Goal: Information Seeking & Learning: Find specific fact

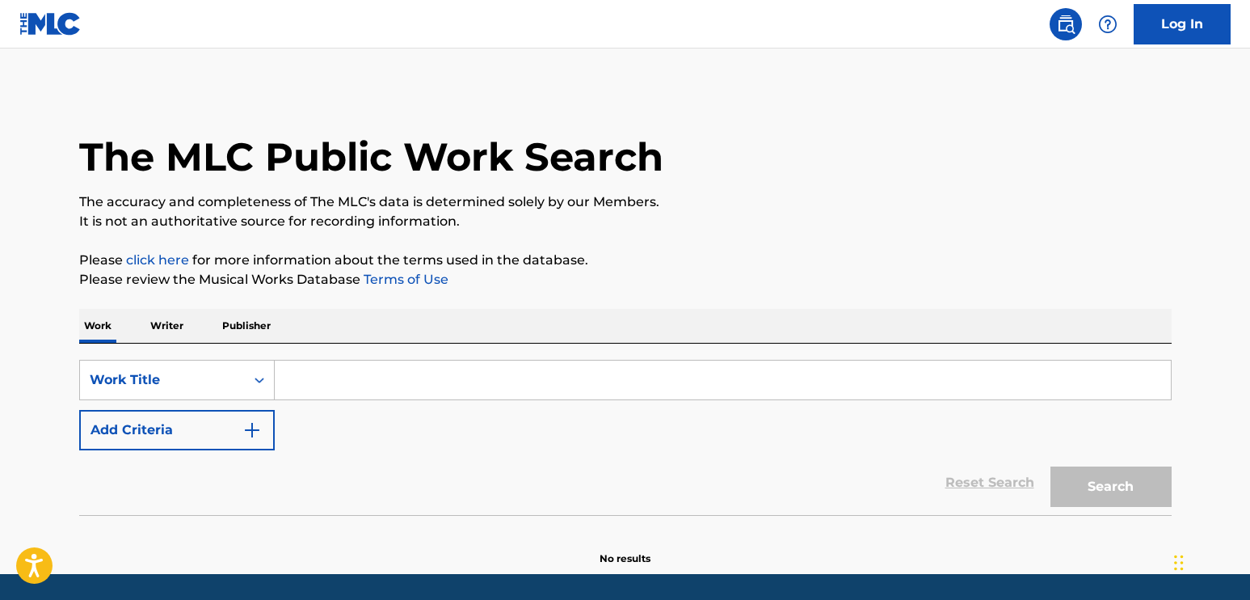
paste input "Weekend"
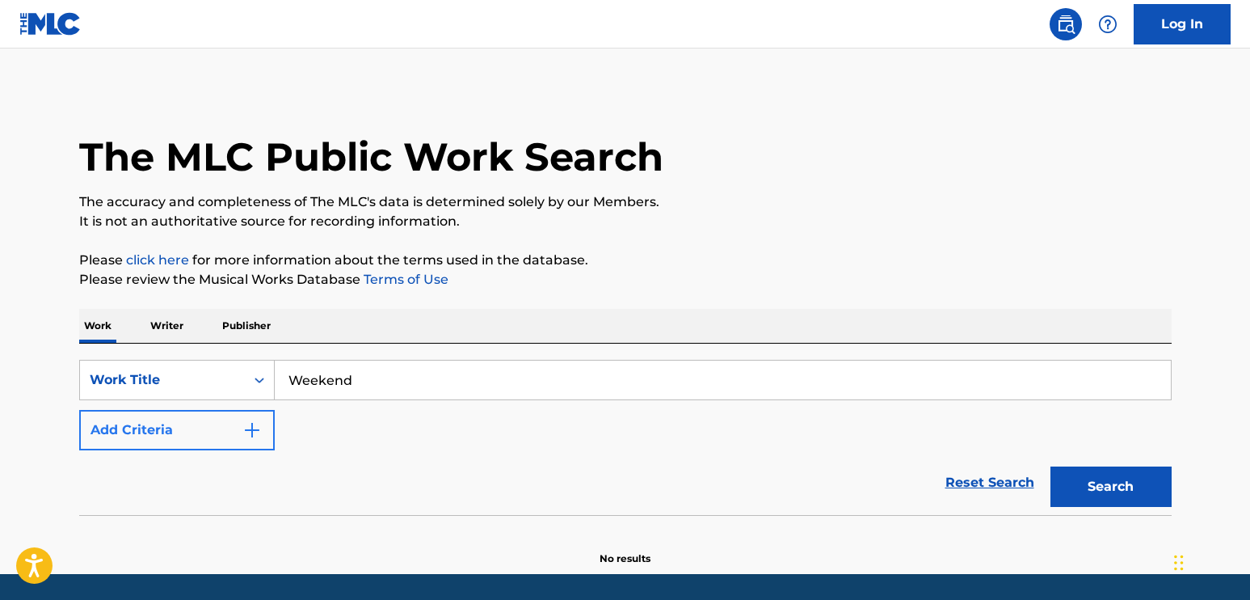
type input "Weekend"
click at [269, 432] on button "Add Criteria" at bounding box center [177, 430] width 196 height 40
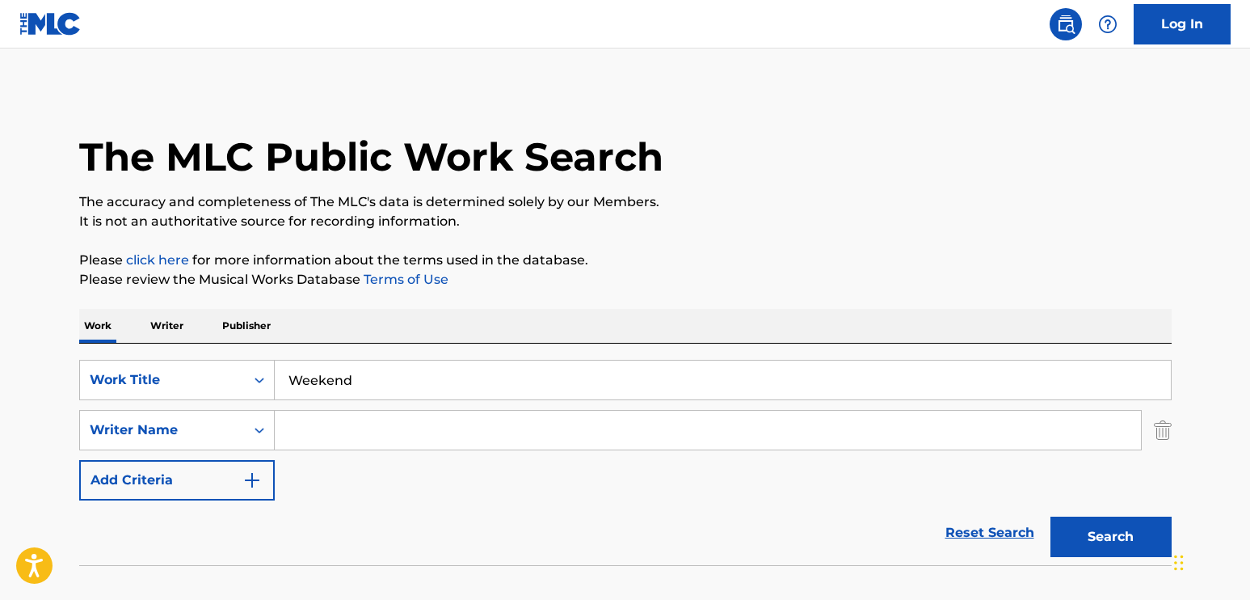
click at [322, 417] on input "Search Form" at bounding box center [708, 430] width 866 height 39
type input "pineda"
click at [1051, 517] on button "Search" at bounding box center [1111, 537] width 121 height 40
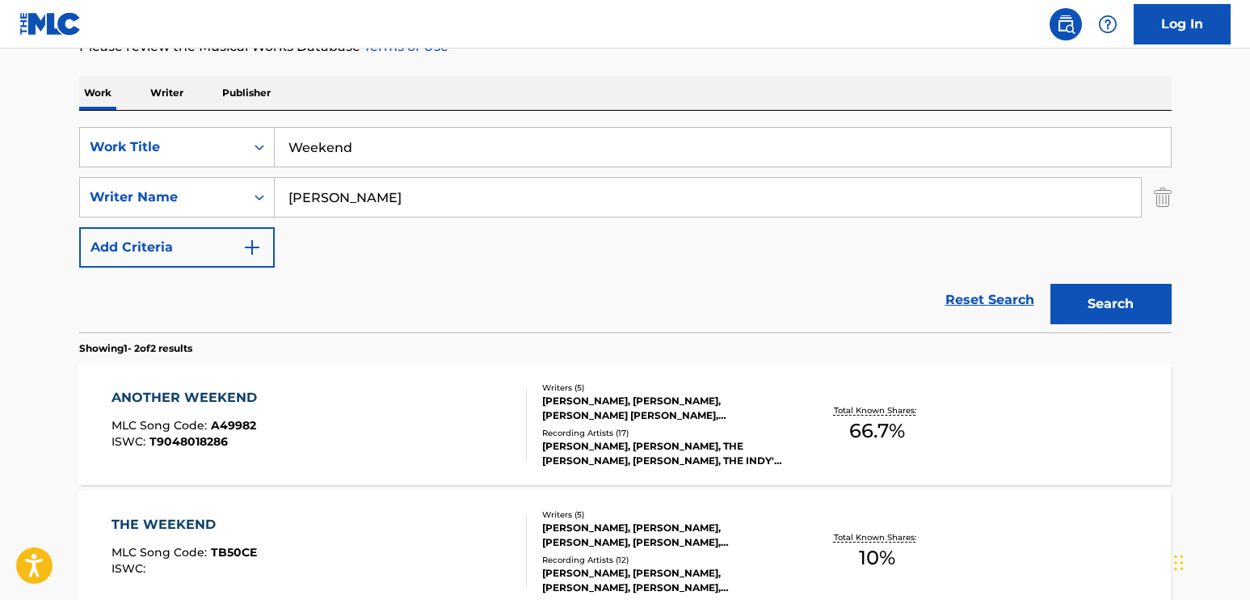
scroll to position [323, 0]
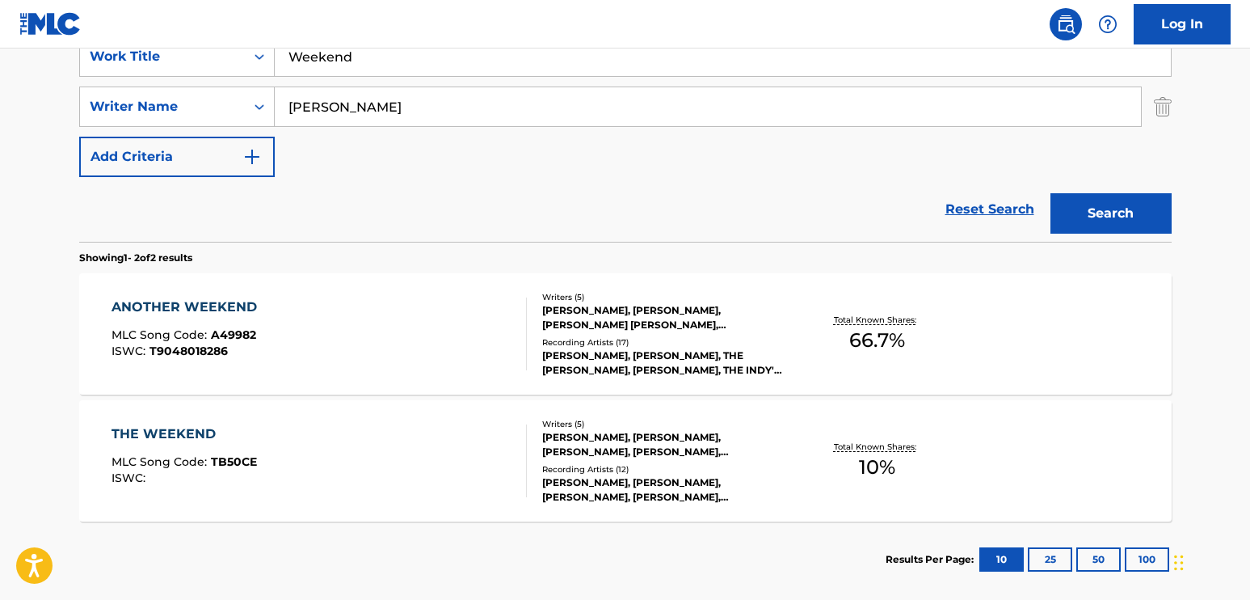
click at [255, 310] on div "ANOTHER WEEKEND" at bounding box center [189, 306] width 154 height 19
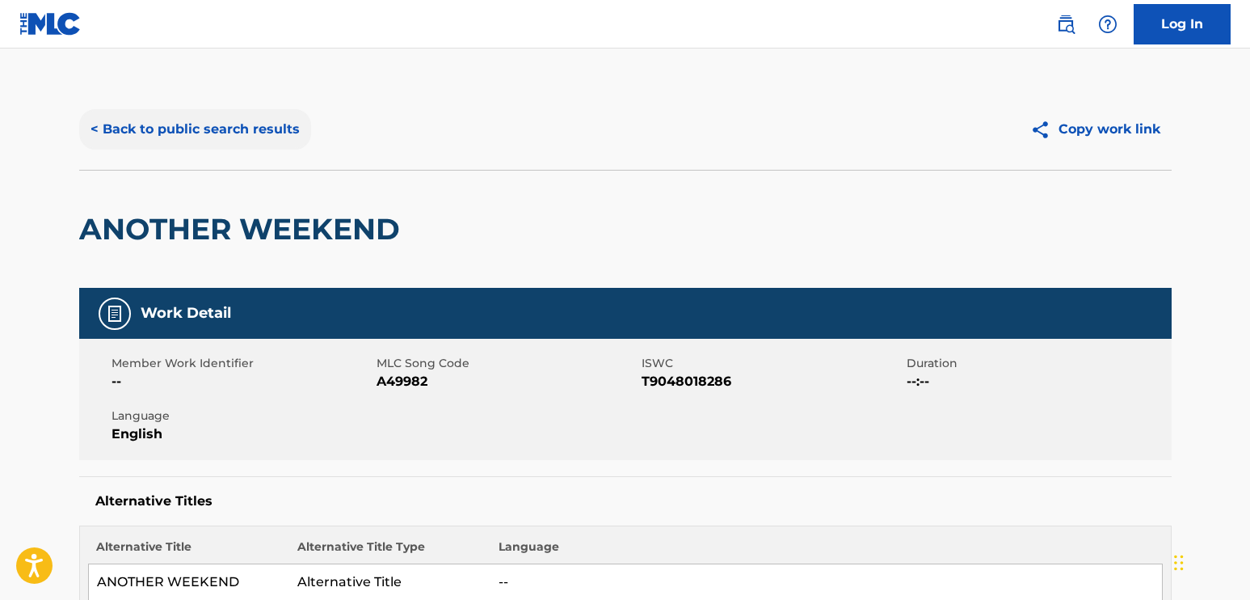
click at [204, 128] on button "< Back to public search results" at bounding box center [195, 129] width 232 height 40
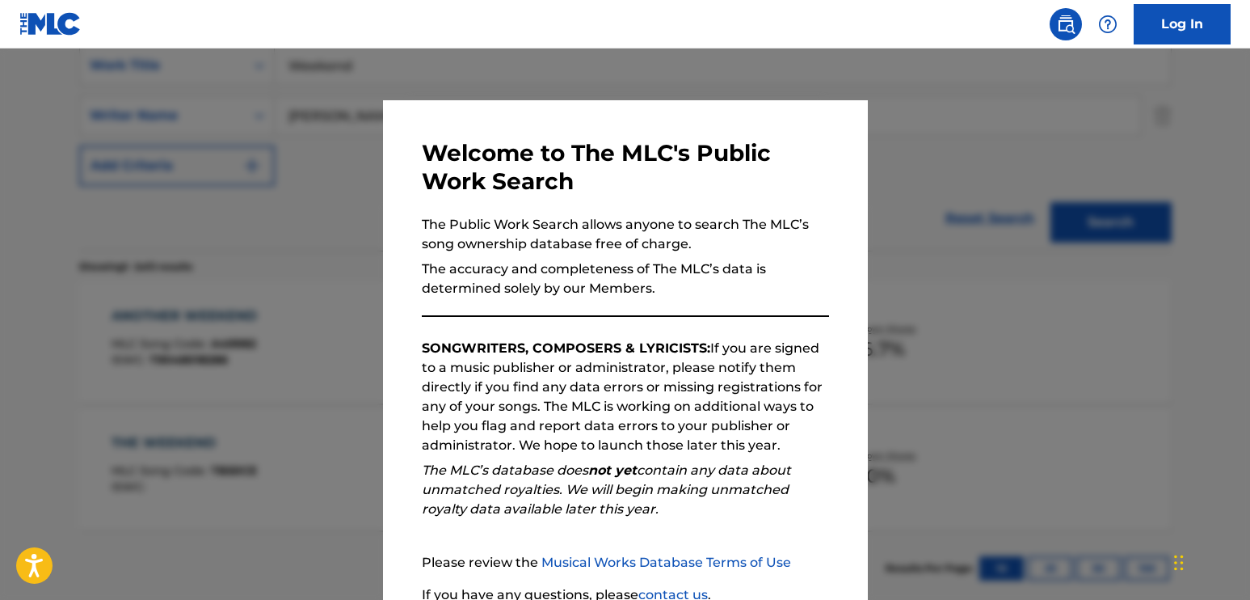
click at [349, 293] on div at bounding box center [625, 348] width 1250 height 600
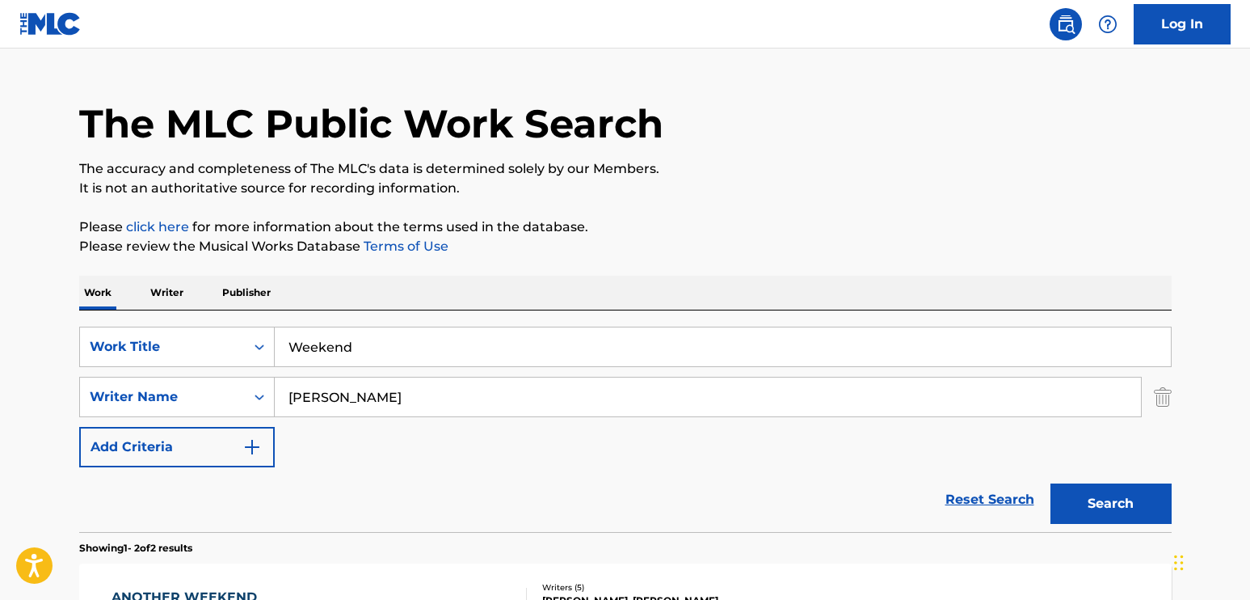
scroll to position [0, 0]
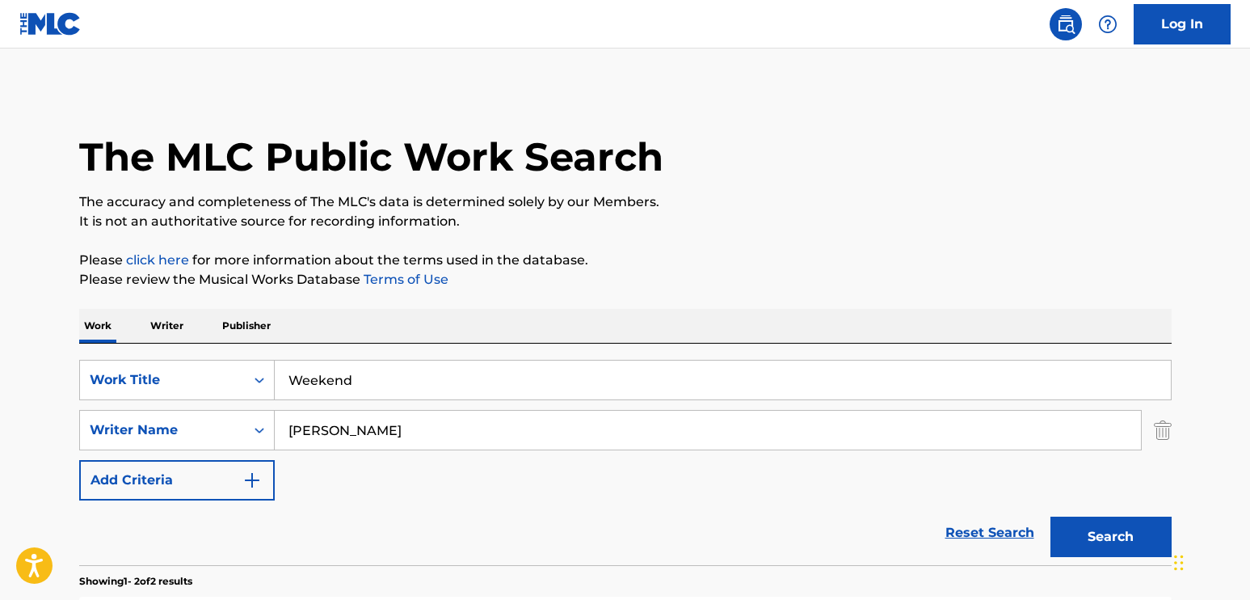
click at [384, 381] on input "Weekend" at bounding box center [723, 379] width 896 height 39
type input "Weekends"
click at [1088, 529] on button "Search" at bounding box center [1111, 537] width 121 height 40
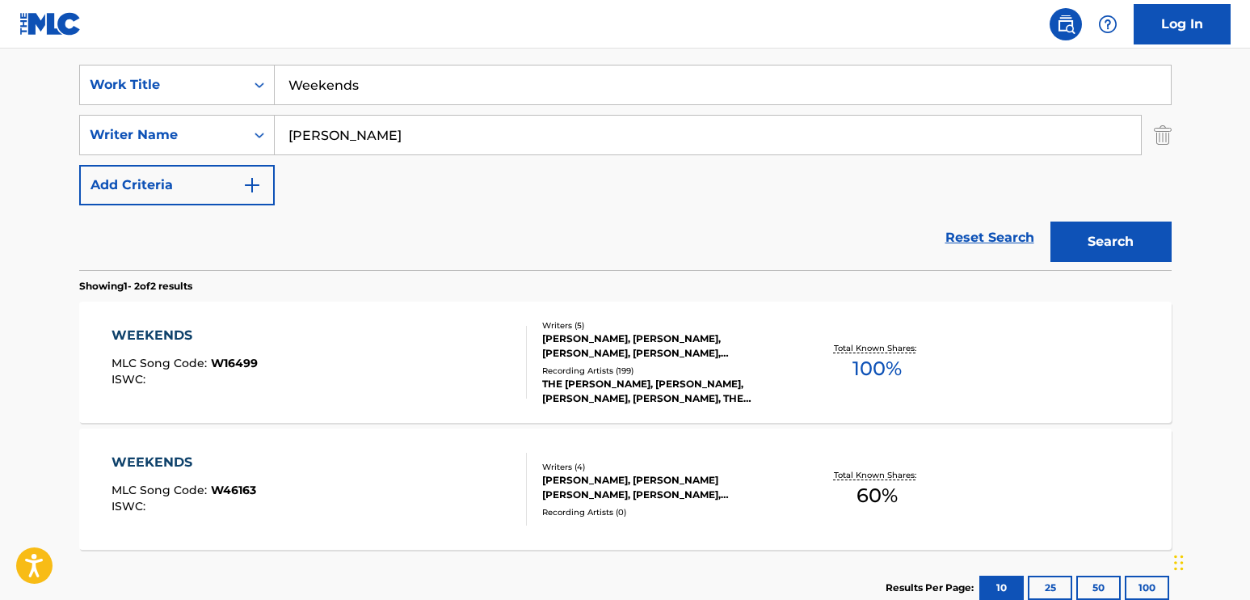
scroll to position [323, 0]
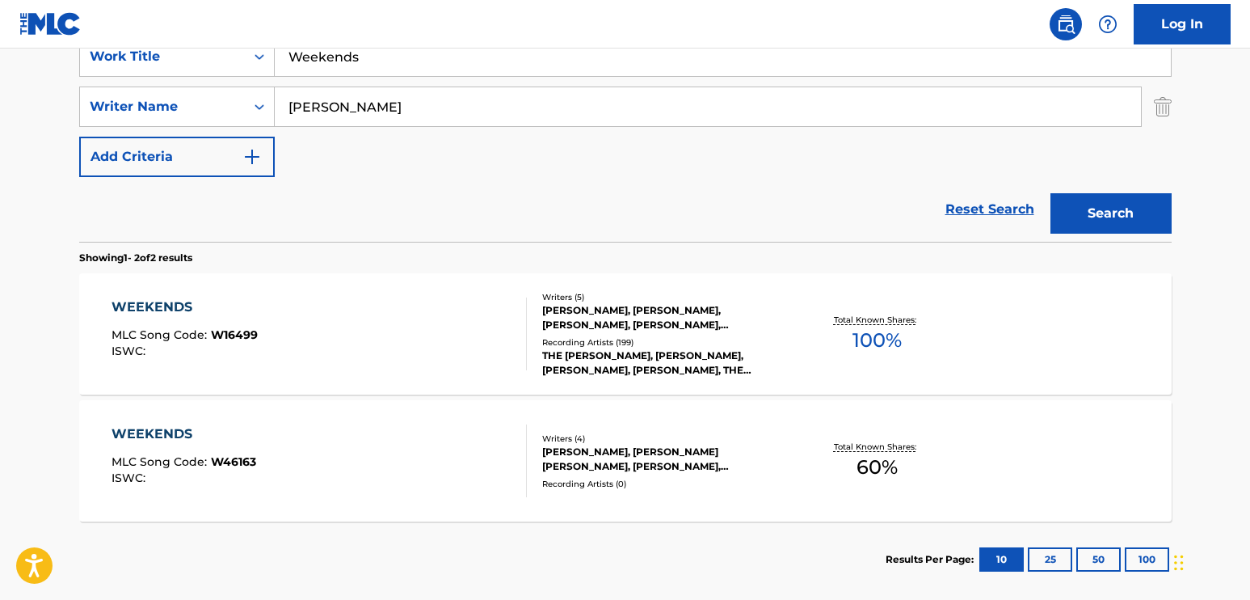
click at [168, 304] on div "WEEKENDS" at bounding box center [185, 306] width 146 height 19
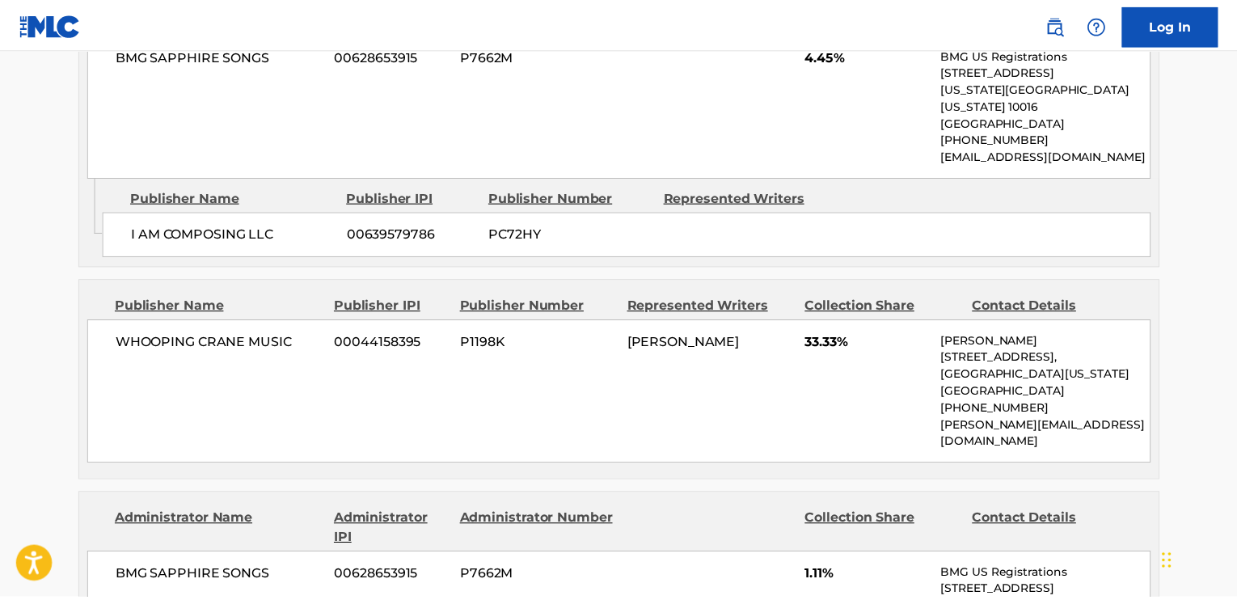
scroll to position [889, 0]
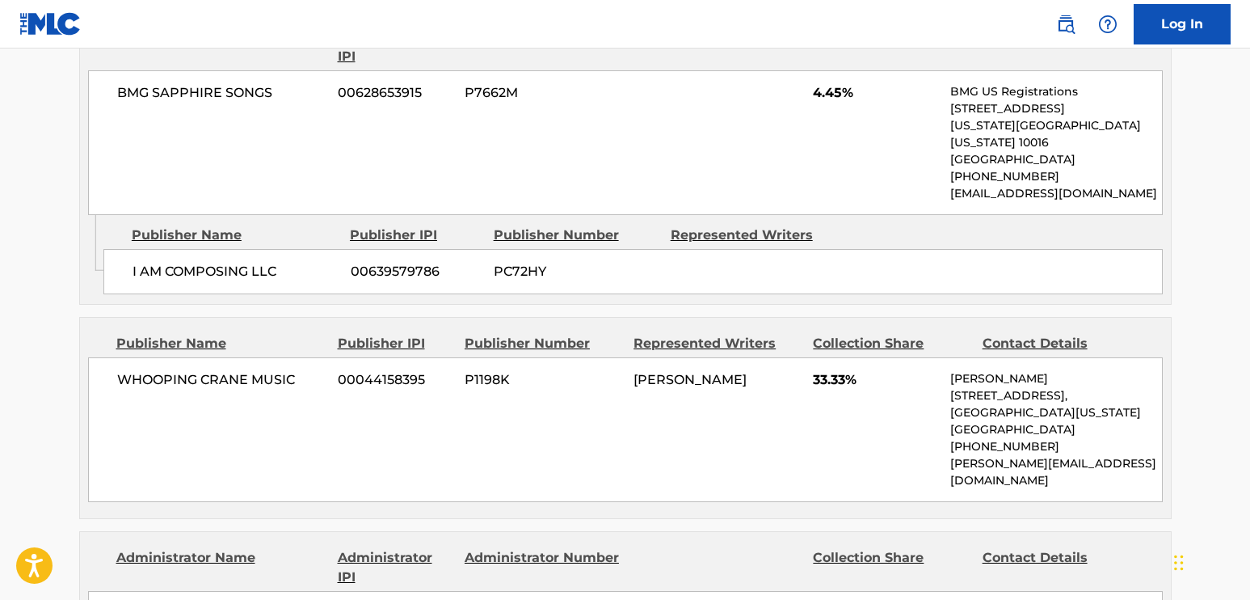
click at [264, 371] on span "WHOOPING CRANE MUSIC" at bounding box center [221, 379] width 209 height 19
click at [200, 370] on span "WHOOPING CRANE MUSIC" at bounding box center [221, 379] width 209 height 19
drag, startPoint x: 247, startPoint y: 360, endPoint x: 122, endPoint y: 360, distance: 124.5
click at [122, 370] on span "WHOOPING CRANE MUSIC" at bounding box center [221, 379] width 209 height 19
copy span "WHOOPING CRANE"
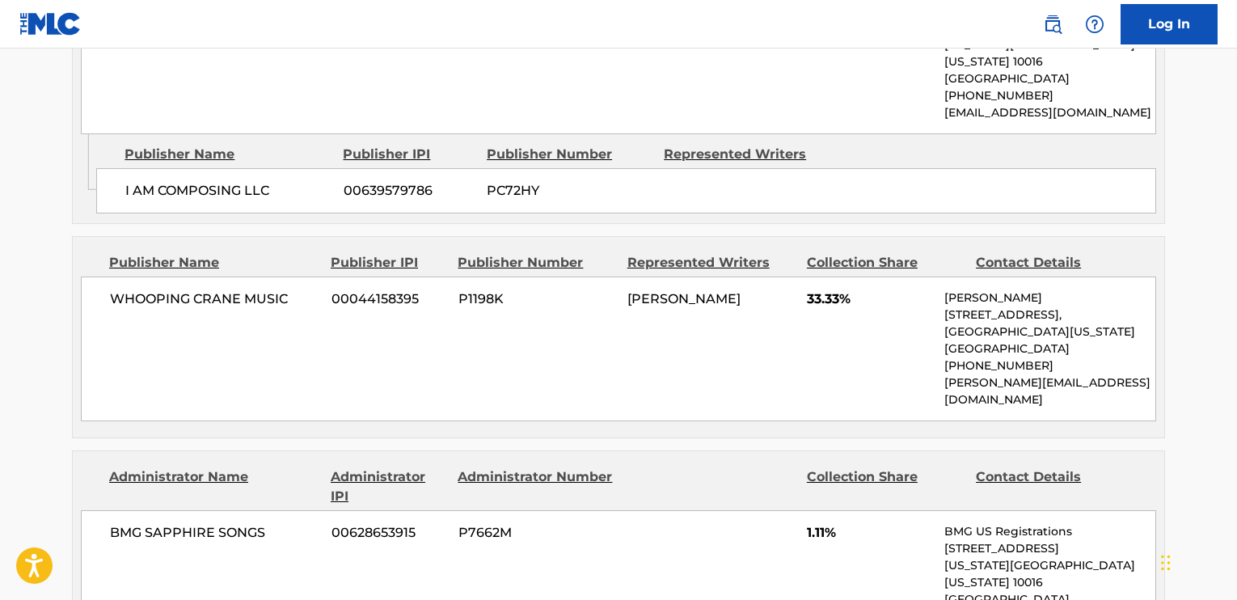
click at [1086, 374] on p "jennifer@pandisc.com" at bounding box center [1049, 391] width 211 height 34
drag, startPoint x: 1084, startPoint y: 365, endPoint x: 944, endPoint y: 364, distance: 139.8
click at [944, 374] on p "jennifer@pandisc.com" at bounding box center [1049, 391] width 211 height 34
copy p "jennifer@pandisc.com"
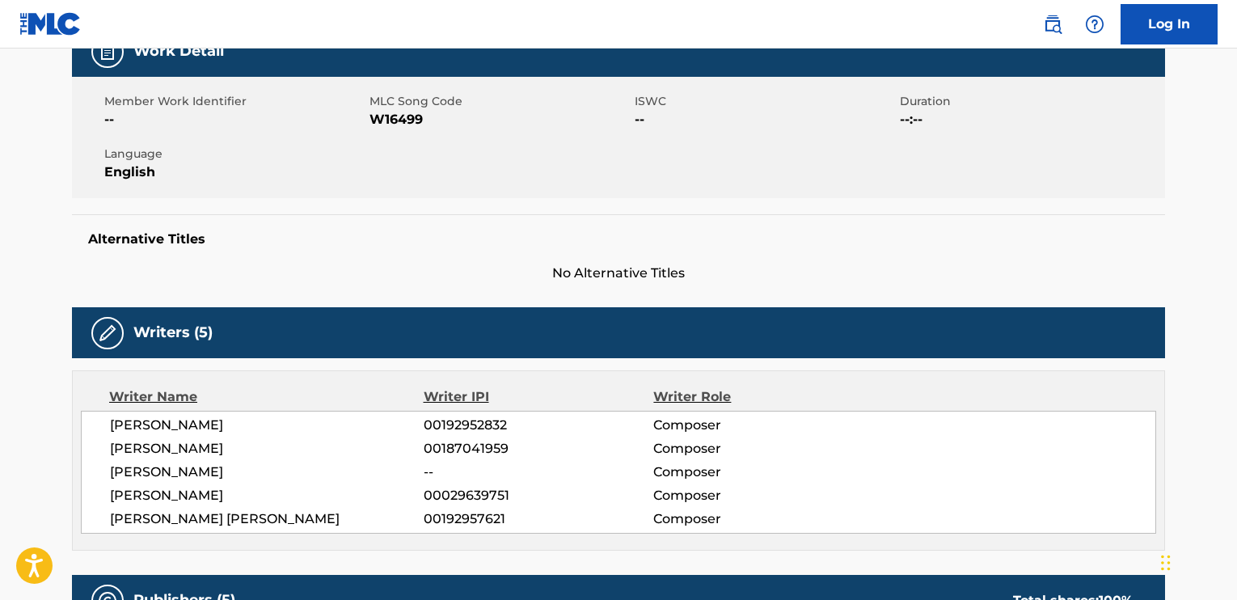
scroll to position [0, 0]
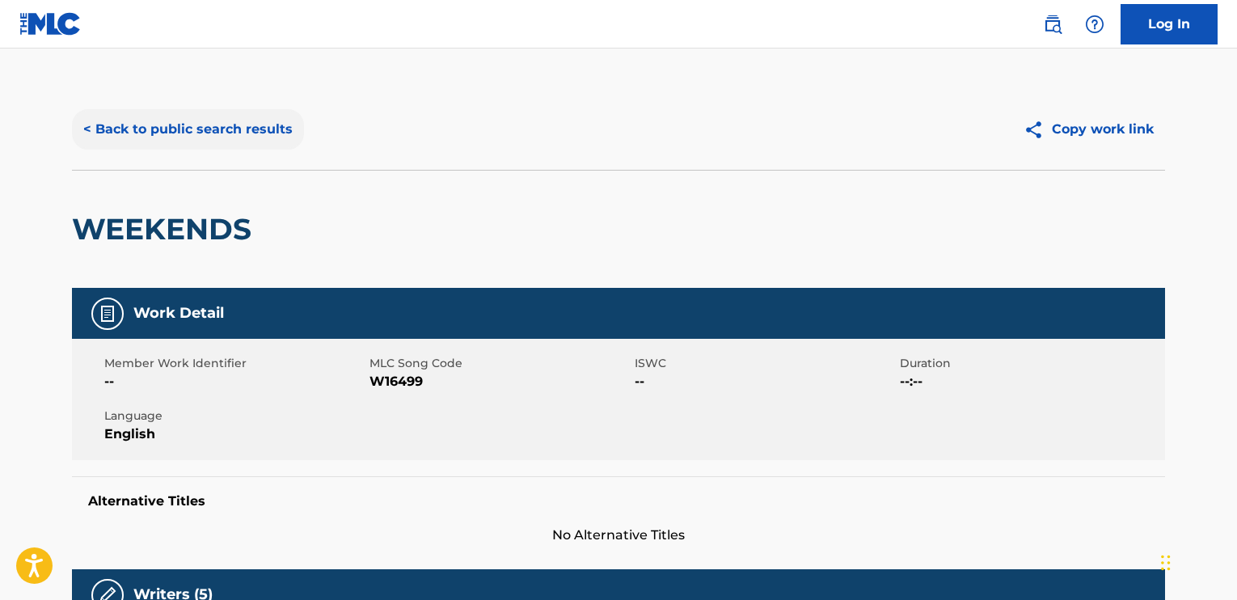
click at [134, 120] on button "< Back to public search results" at bounding box center [188, 129] width 232 height 40
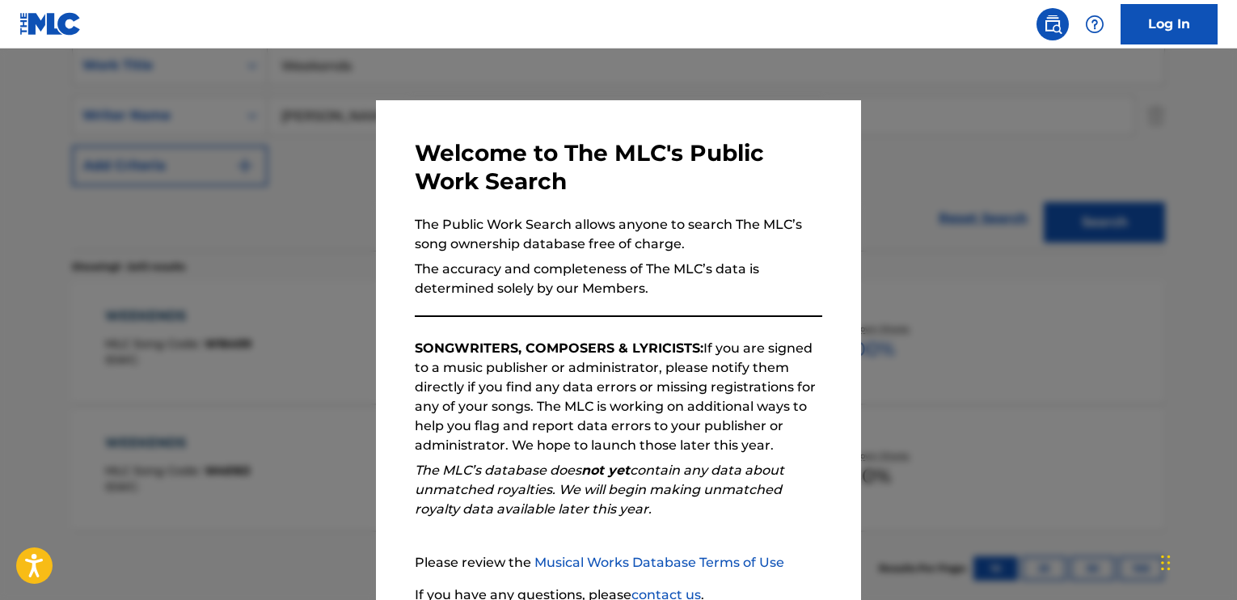
click at [267, 236] on div at bounding box center [618, 348] width 1237 height 600
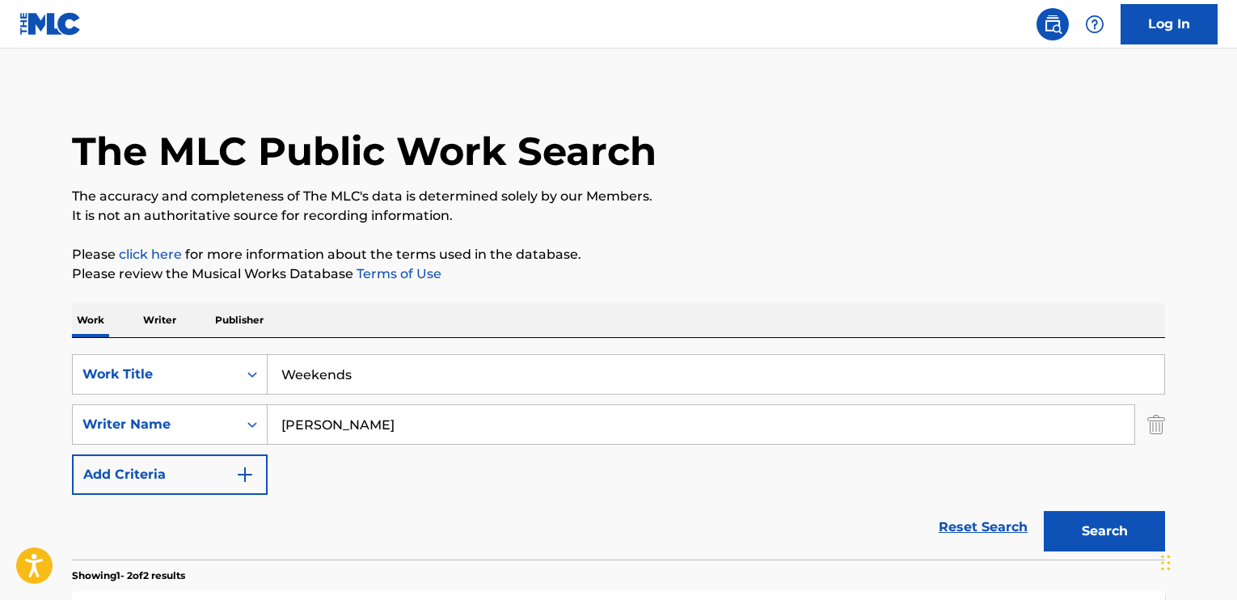
scroll to position [0, 0]
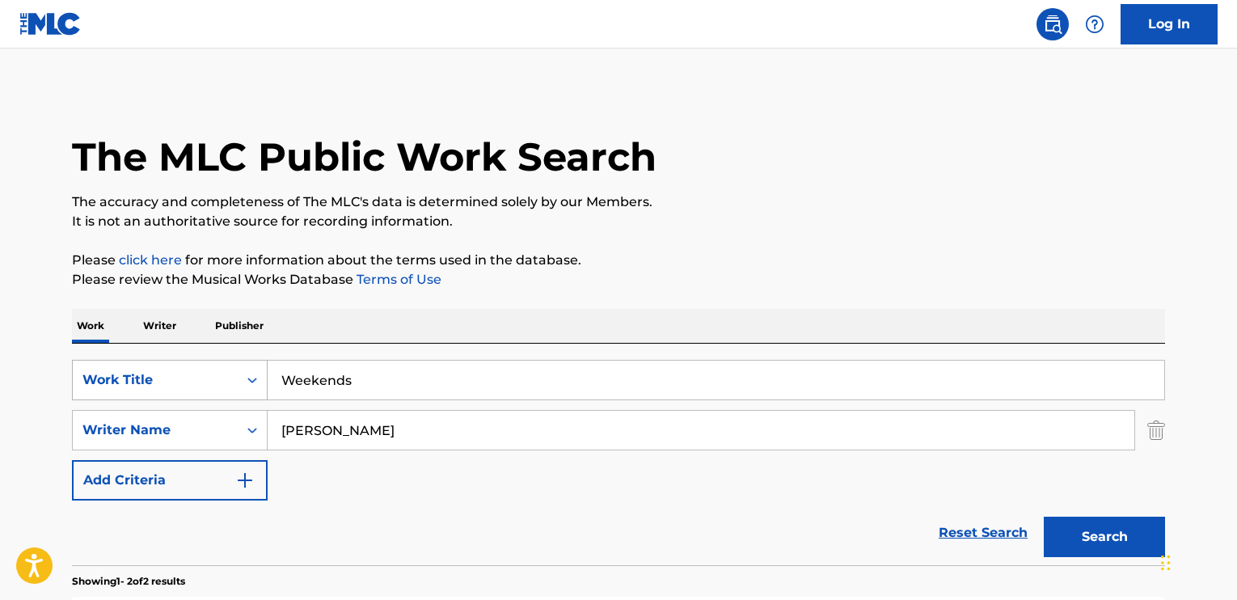
drag, startPoint x: 366, startPoint y: 376, endPoint x: 248, endPoint y: 368, distance: 118.3
click at [248, 368] on div "SearchWithCriteria61b05593-6ad4-48c7-b20d-9c5fa9052d07 Work Title Weekends" at bounding box center [618, 380] width 1093 height 40
paste input "Get Original"
type input "Get Original"
drag, startPoint x: 352, startPoint y: 422, endPoint x: 189, endPoint y: 404, distance: 163.4
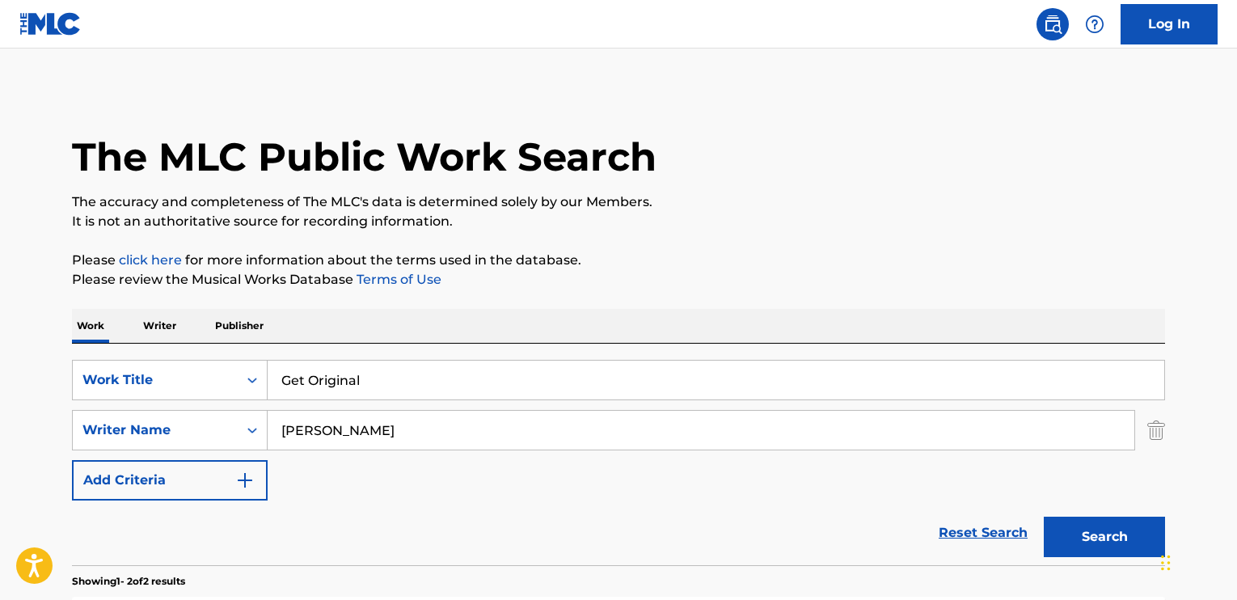
click at [189, 404] on div "SearchWithCriteria61b05593-6ad4-48c7-b20d-9c5fa9052d07 Work Title Get Original …" at bounding box center [618, 430] width 1093 height 141
type input "[PERSON_NAME]"
click at [1044, 517] on button "Search" at bounding box center [1104, 537] width 121 height 40
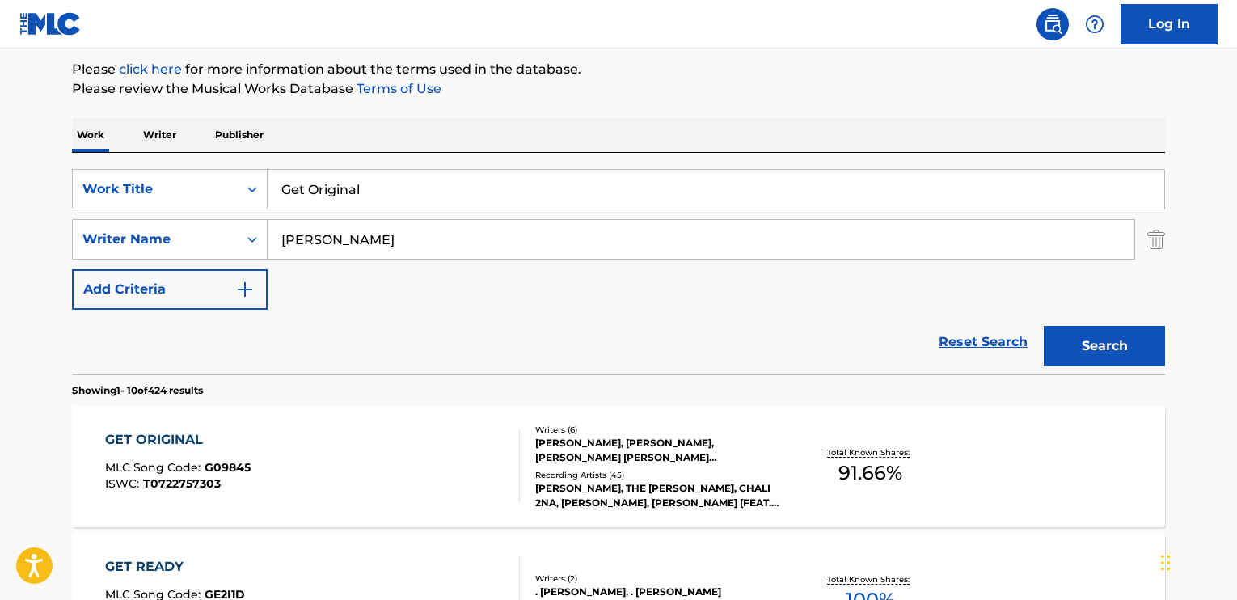
scroll to position [162, 0]
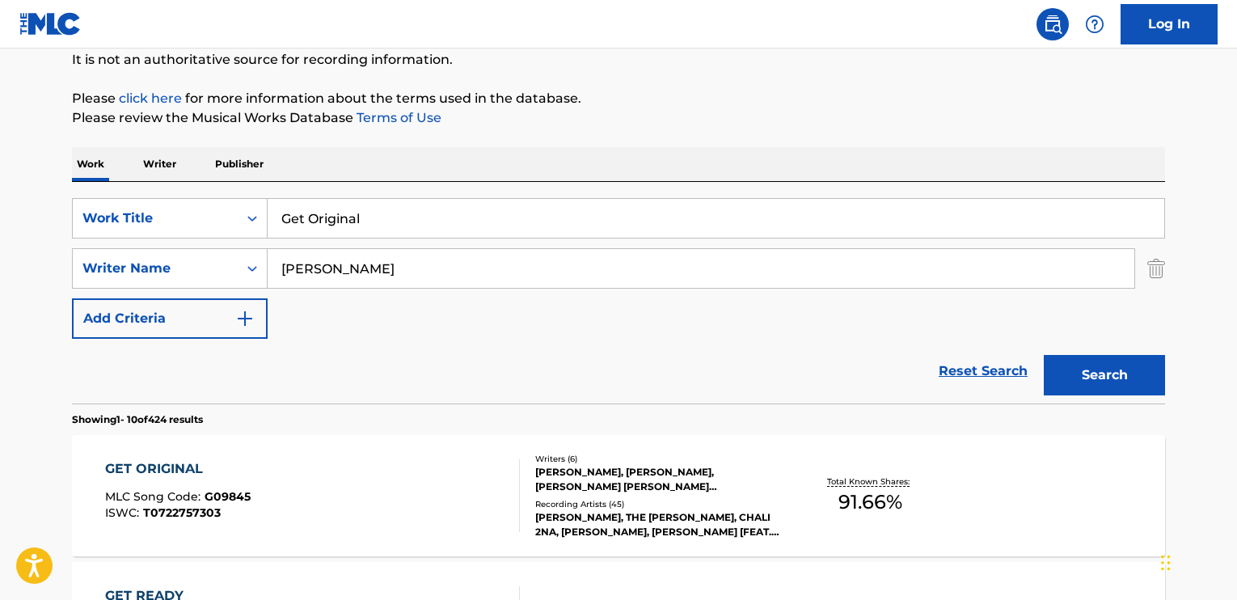
click at [224, 471] on div "GET ORIGINAL" at bounding box center [177, 468] width 145 height 19
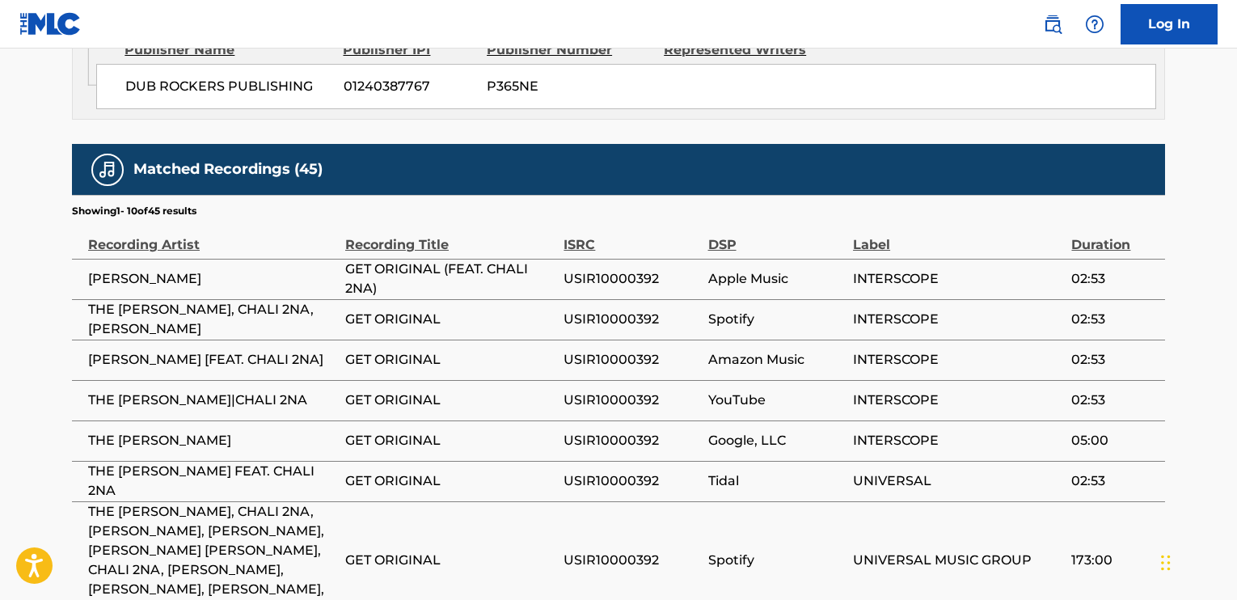
scroll to position [2021, 0]
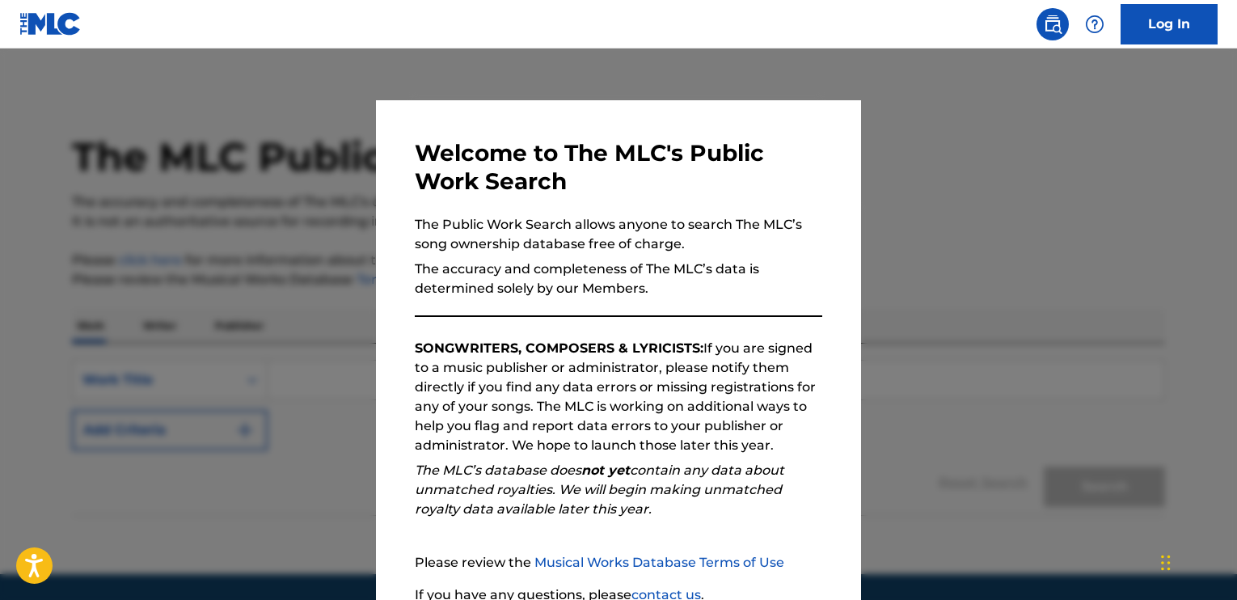
click at [252, 179] on div at bounding box center [618, 348] width 1237 height 600
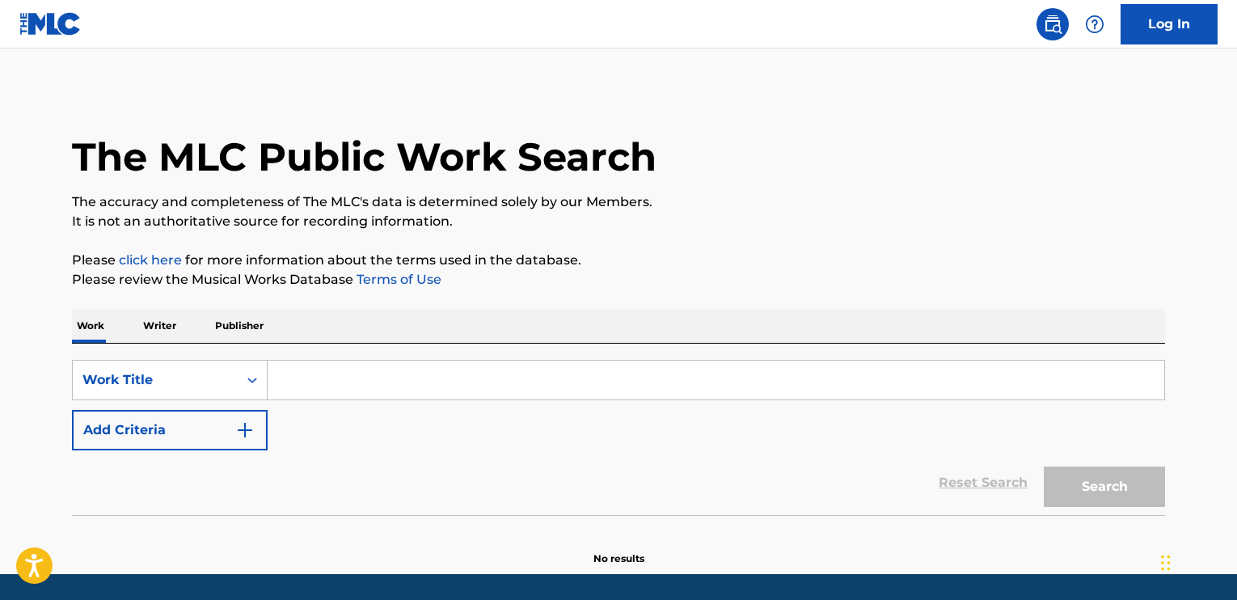
click at [322, 380] on input "Search Form" at bounding box center [716, 379] width 896 height 39
paste input "Get Original"
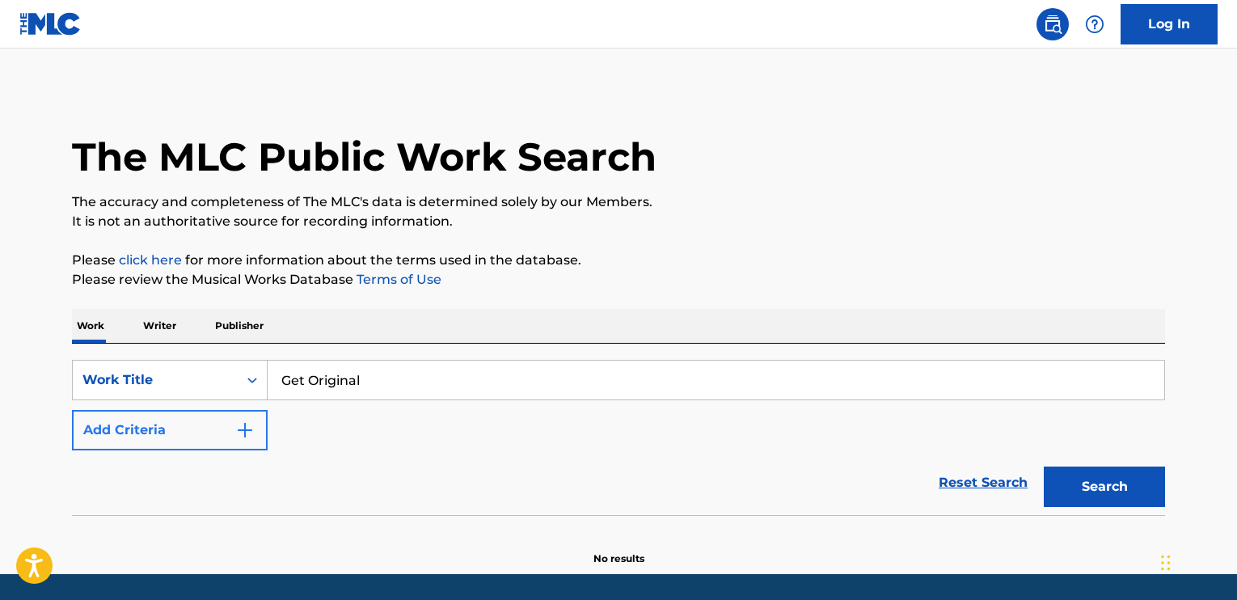
type input "Get Original"
click at [259, 436] on button "Add Criteria" at bounding box center [170, 430] width 196 height 40
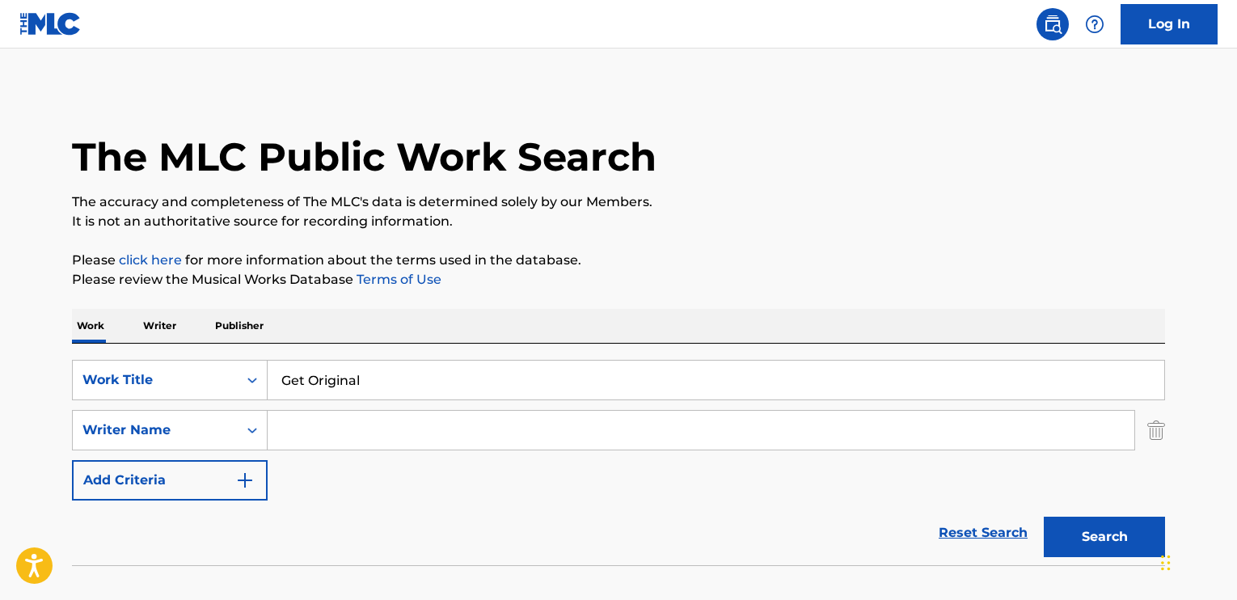
click at [302, 424] on input "Search Form" at bounding box center [701, 430] width 866 height 39
type input "[PERSON_NAME]"
click at [1069, 529] on button "Search" at bounding box center [1104, 537] width 121 height 40
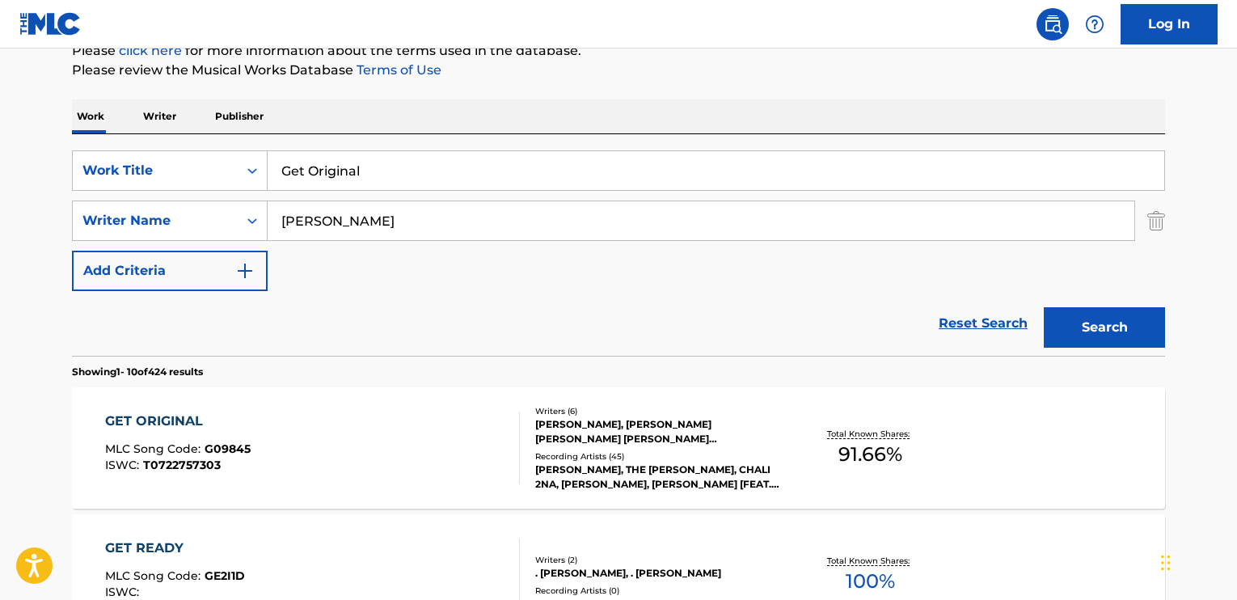
scroll to position [242, 0]
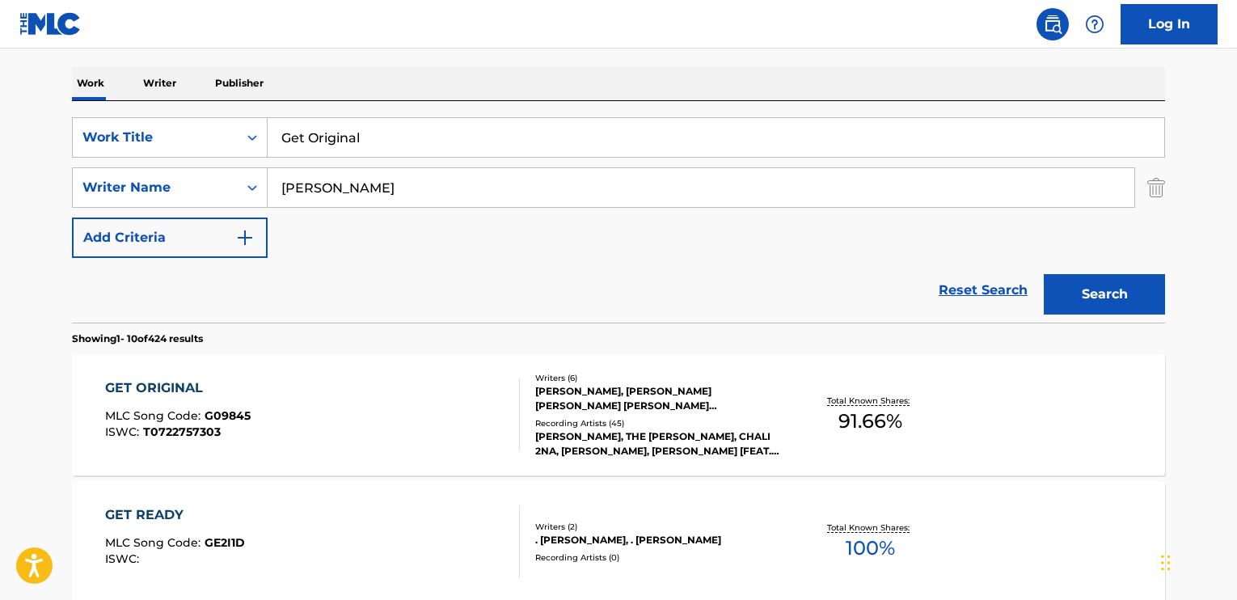
click at [239, 391] on div "GET ORIGINAL" at bounding box center [177, 387] width 145 height 19
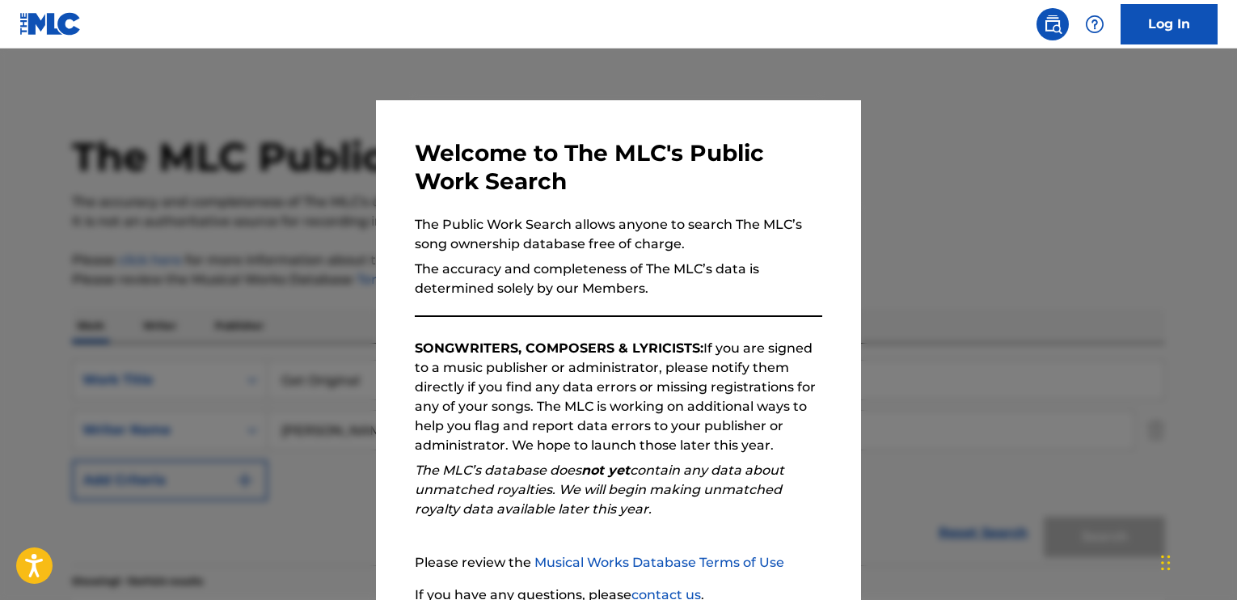
scroll to position [242, 0]
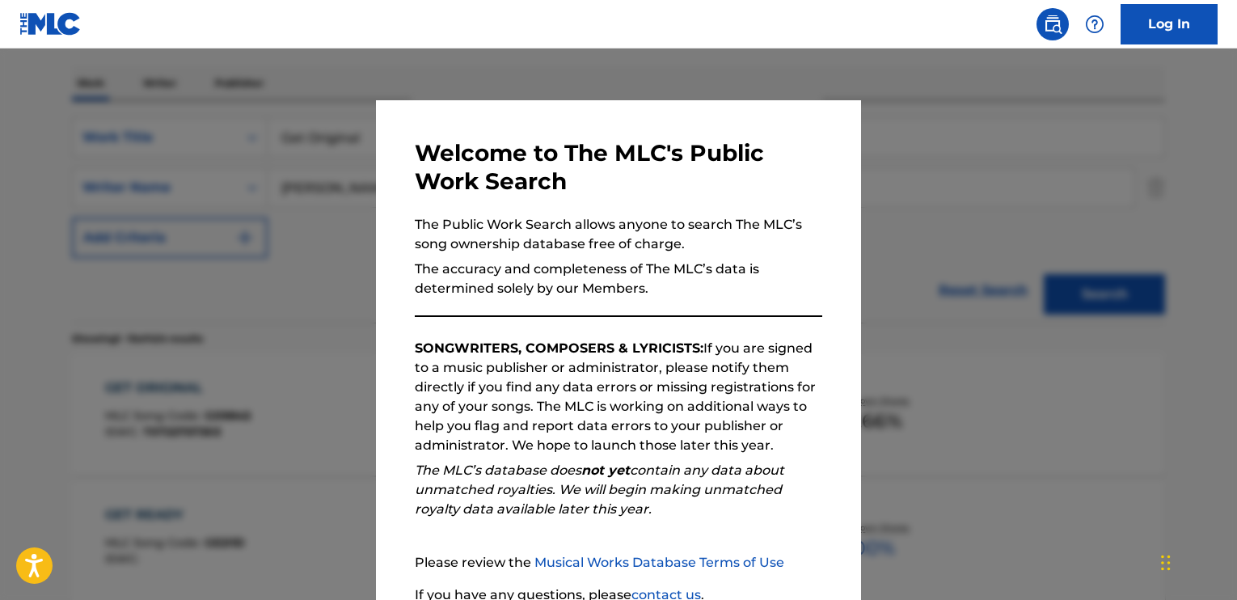
click at [306, 361] on div at bounding box center [618, 348] width 1237 height 600
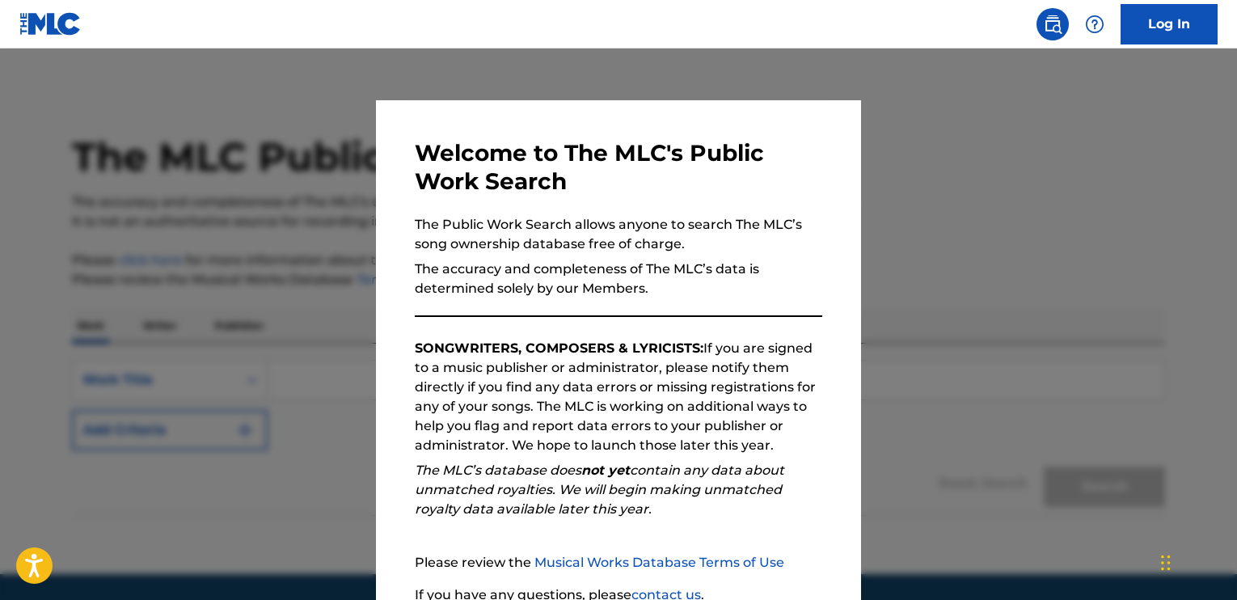
click at [254, 185] on div at bounding box center [618, 348] width 1237 height 600
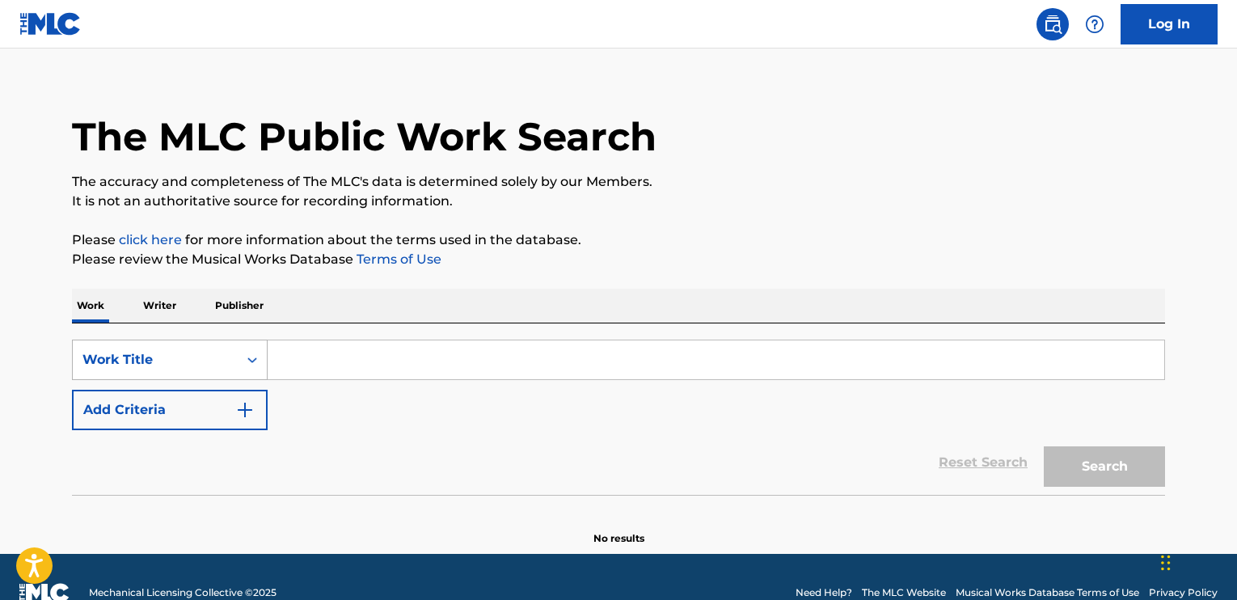
click at [245, 380] on div "Work Title" at bounding box center [170, 359] width 196 height 40
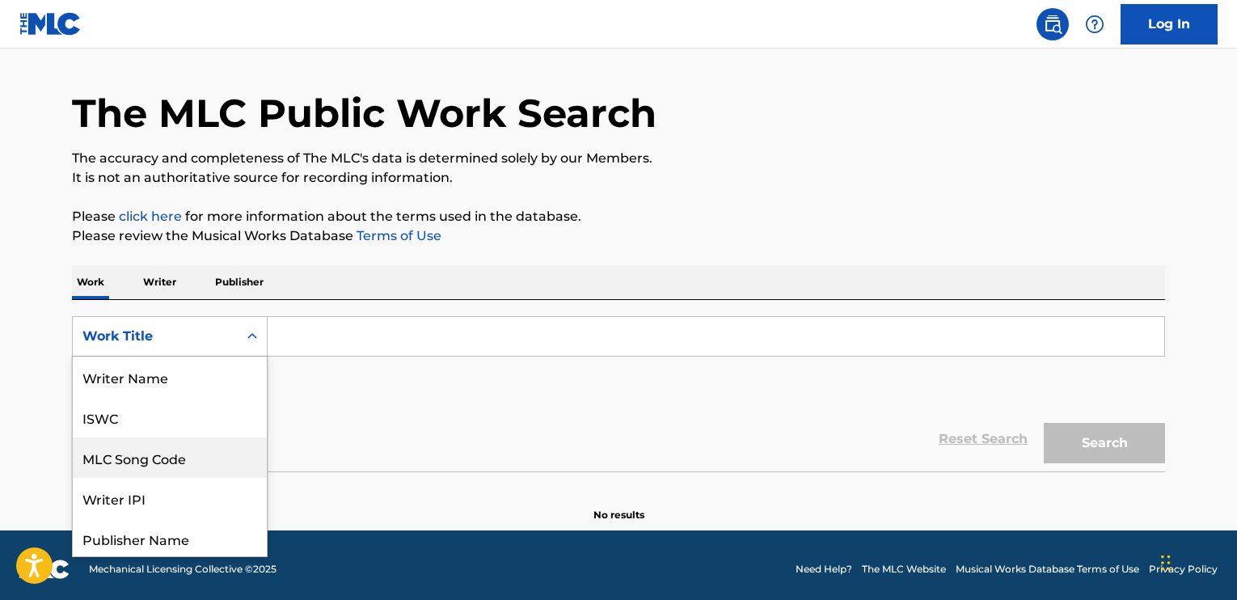
scroll to position [81, 0]
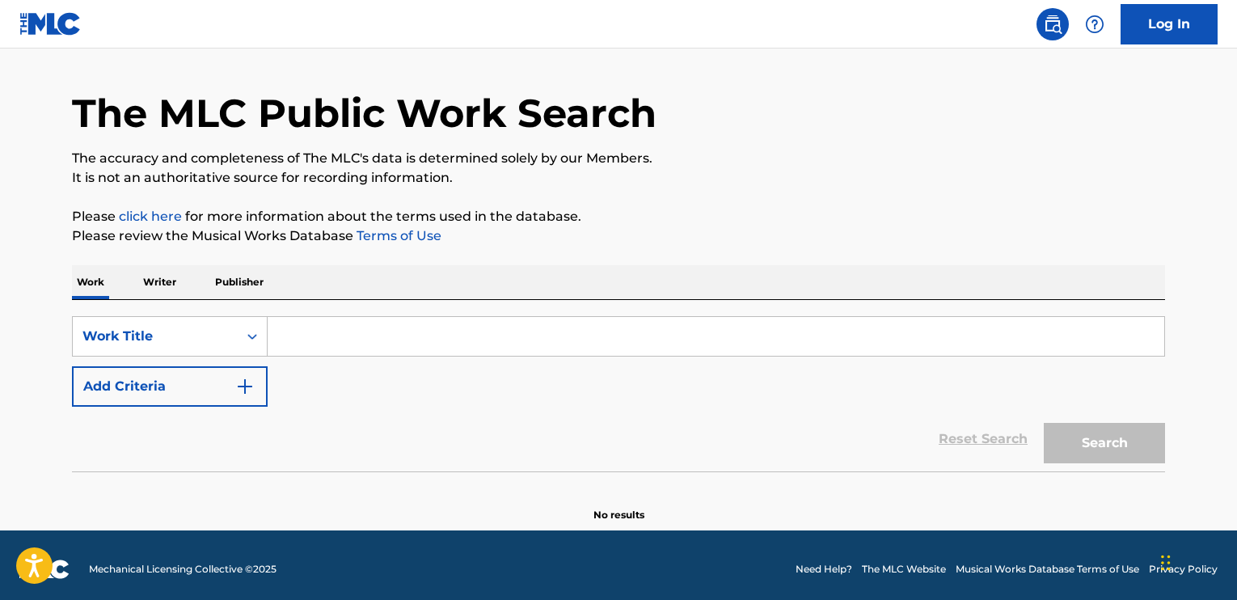
click at [323, 334] on input "Search Form" at bounding box center [716, 336] width 896 height 39
paste input "Get Original"
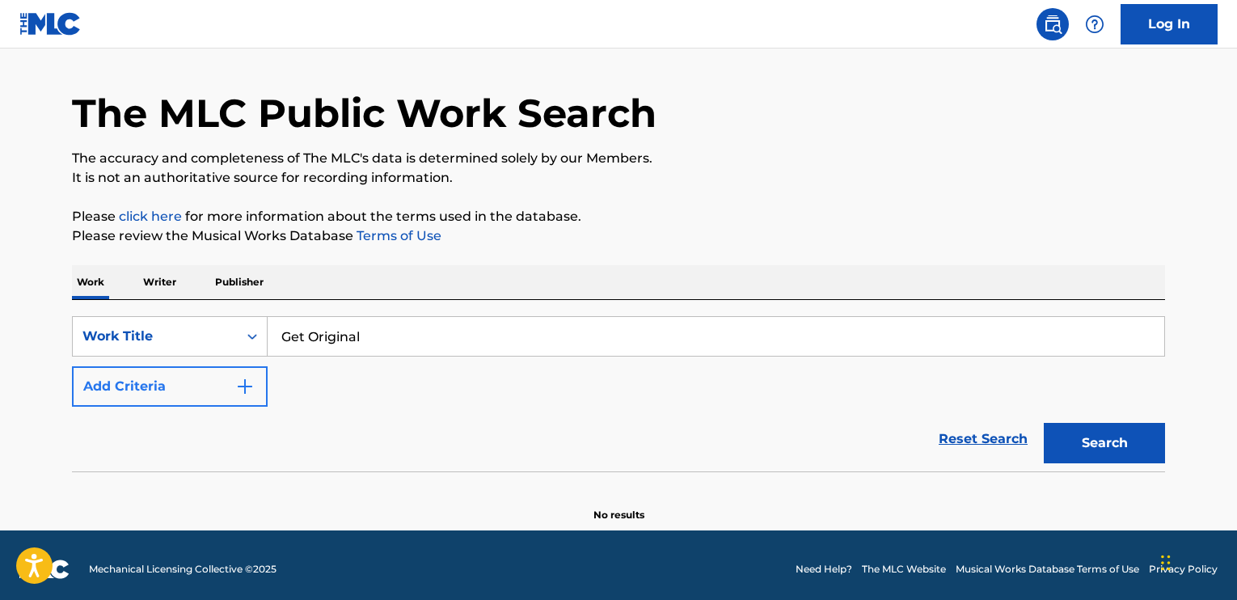
type input "Get Original"
click at [238, 382] on img "Search Form" at bounding box center [244, 386] width 19 height 19
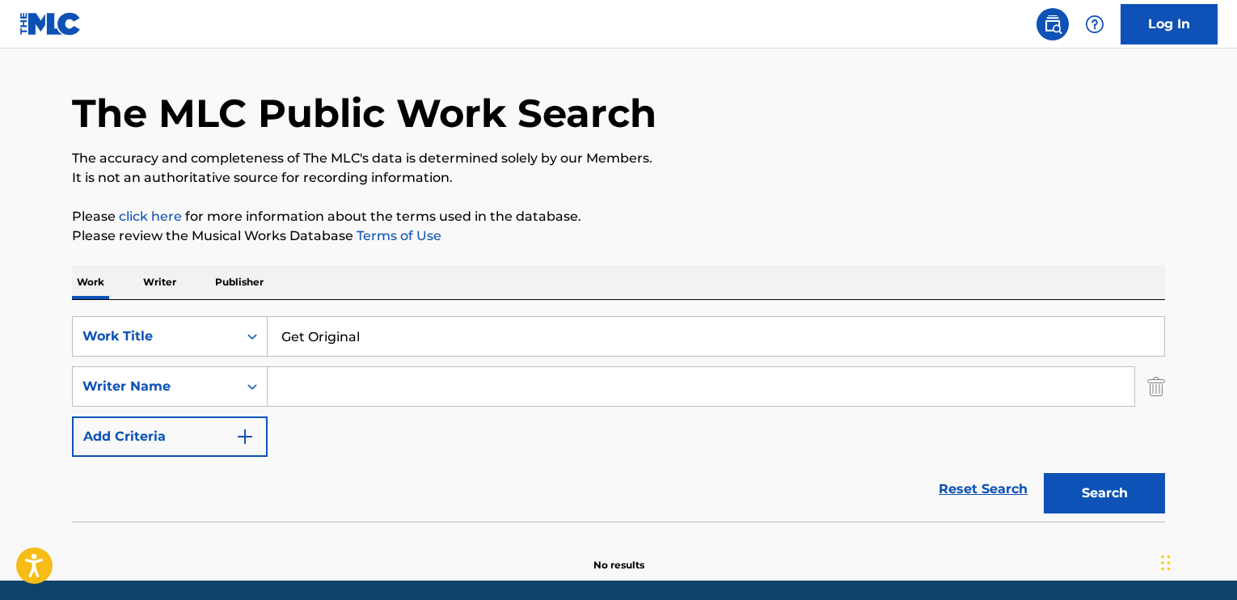
drag, startPoint x: 290, startPoint y: 383, endPoint x: 293, endPoint y: 372, distance: 11.8
click at [290, 383] on input "Search Form" at bounding box center [701, 386] width 866 height 39
type input "[PERSON_NAME]"
click at [1044, 473] on button "Search" at bounding box center [1104, 493] width 121 height 40
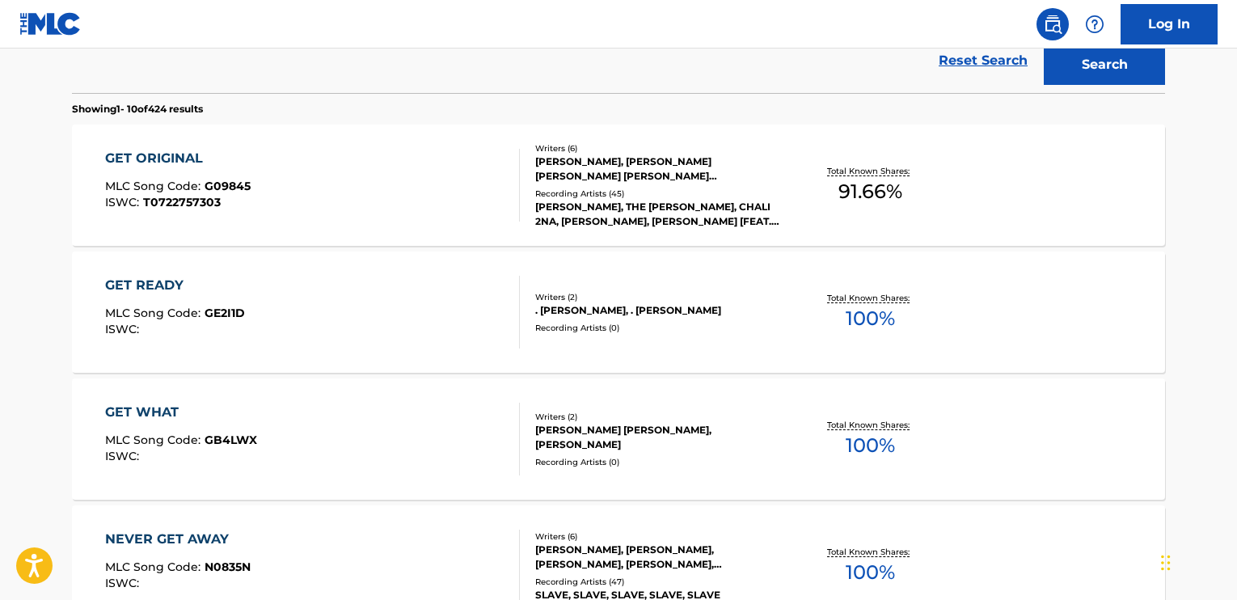
scroll to position [448, 0]
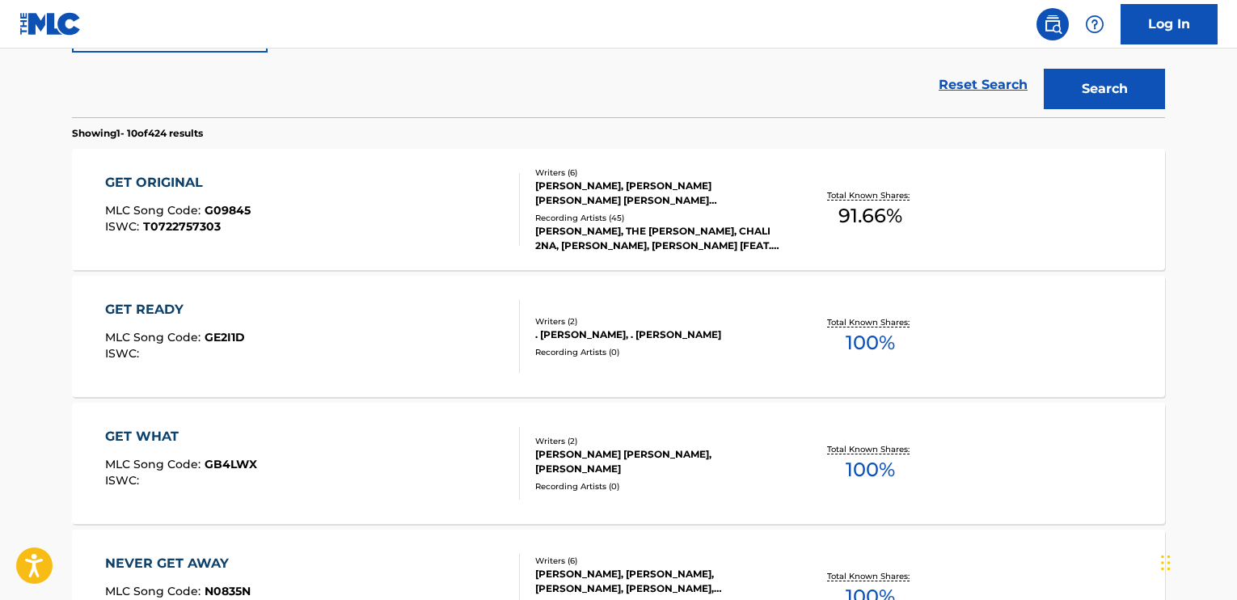
click at [264, 189] on div "GET ORIGINAL MLC Song Code : G09845 ISWC : T0722757303" at bounding box center [312, 209] width 415 height 73
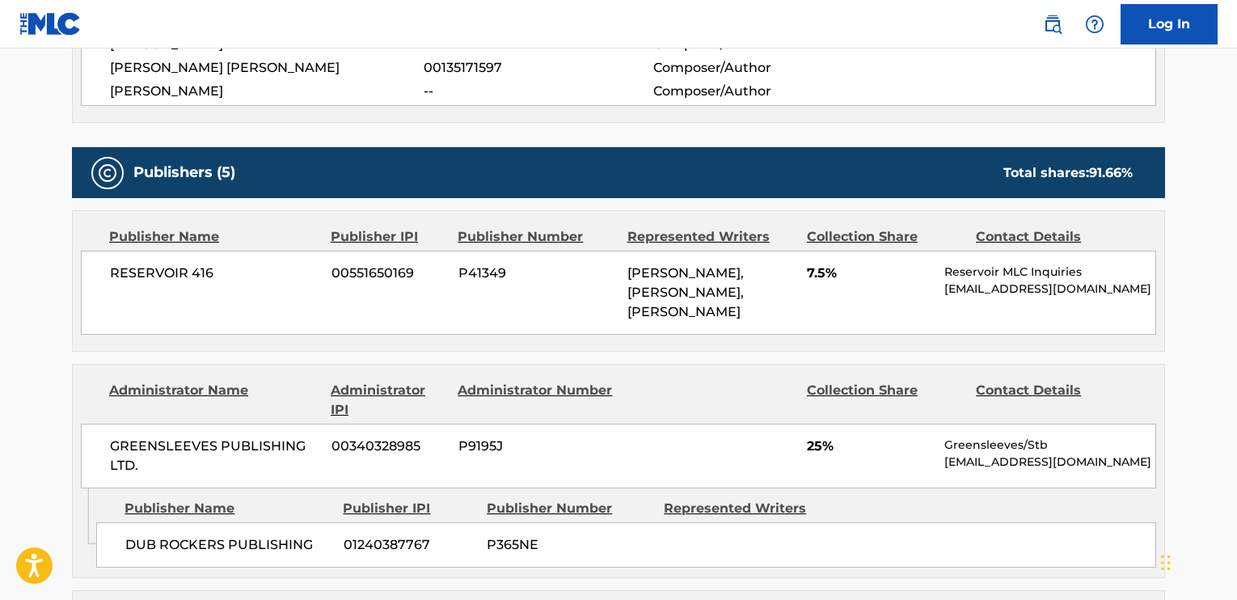
scroll to position [727, 0]
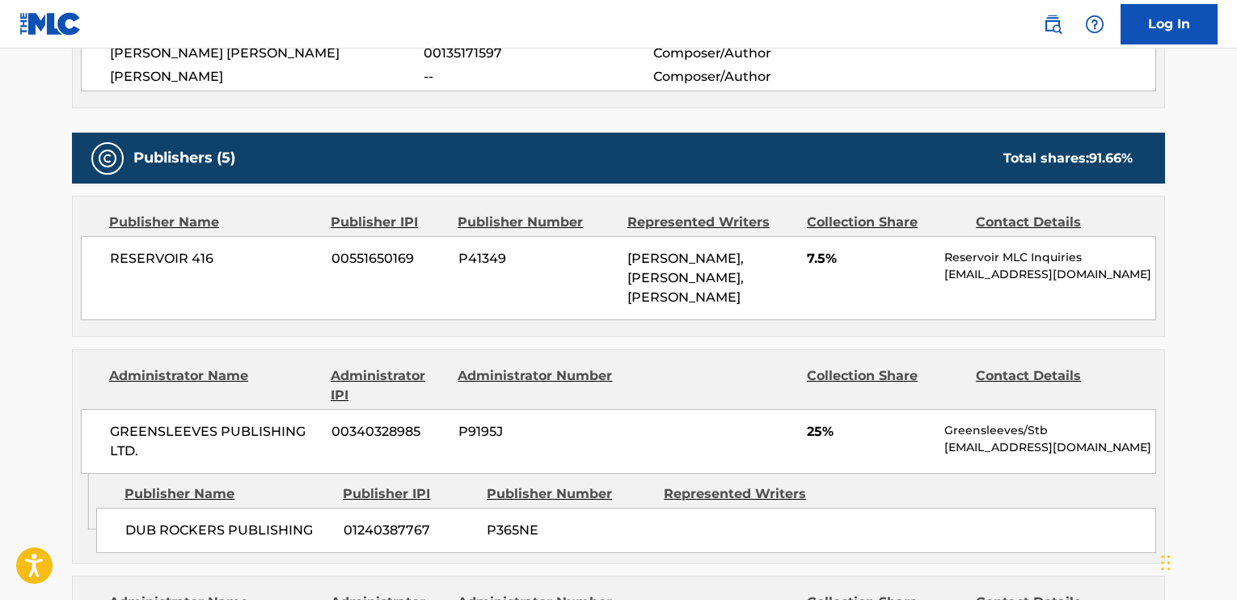
click at [195, 267] on span "RESERVOIR 416" at bounding box center [214, 258] width 209 height 19
drag, startPoint x: 183, startPoint y: 257, endPoint x: 112, endPoint y: 259, distance: 72.0
click at [112, 259] on span "RESERVOIR 416" at bounding box center [214, 258] width 209 height 19
drag, startPoint x: 112, startPoint y: 259, endPoint x: 125, endPoint y: 258, distance: 13.8
drag, startPoint x: 769, startPoint y: 298, endPoint x: 629, endPoint y: 259, distance: 145.1
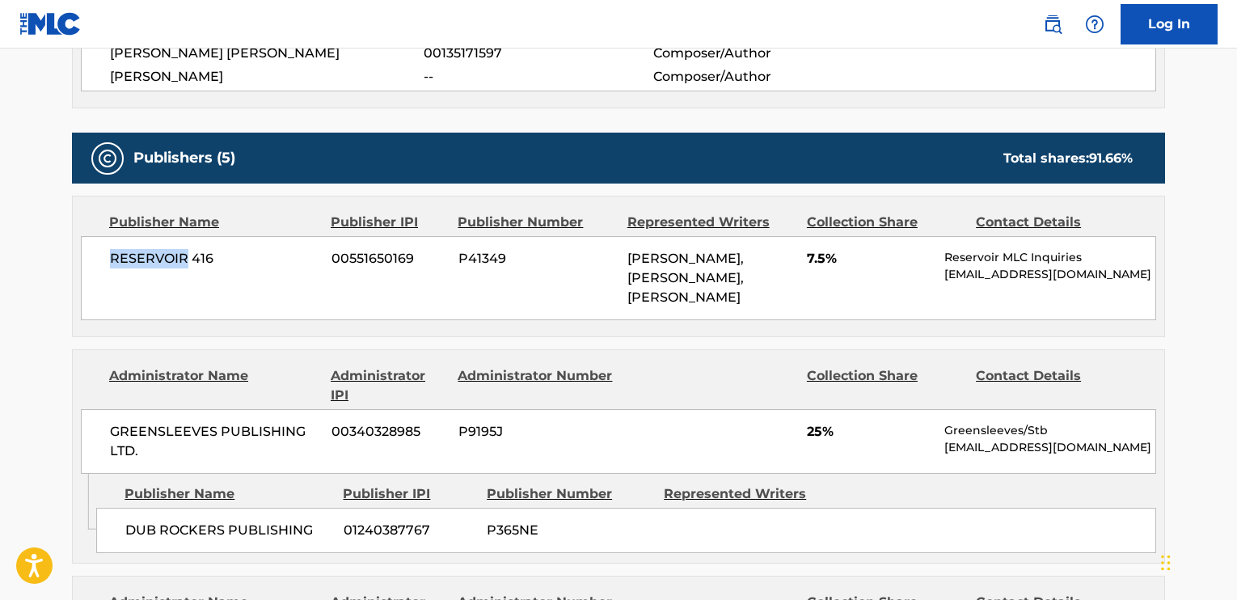
click at [629, 259] on div "[PERSON_NAME], [PERSON_NAME], [PERSON_NAME]" at bounding box center [710, 278] width 167 height 58
copy span "[PERSON_NAME], [PERSON_NAME], [PERSON_NAME]"
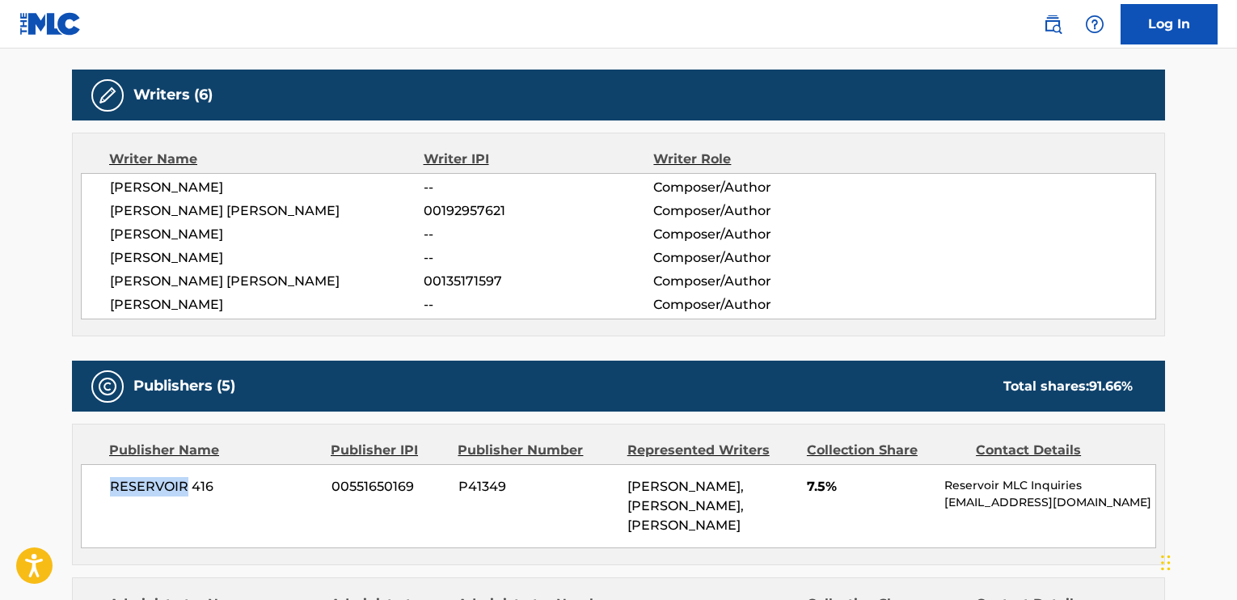
scroll to position [485, 0]
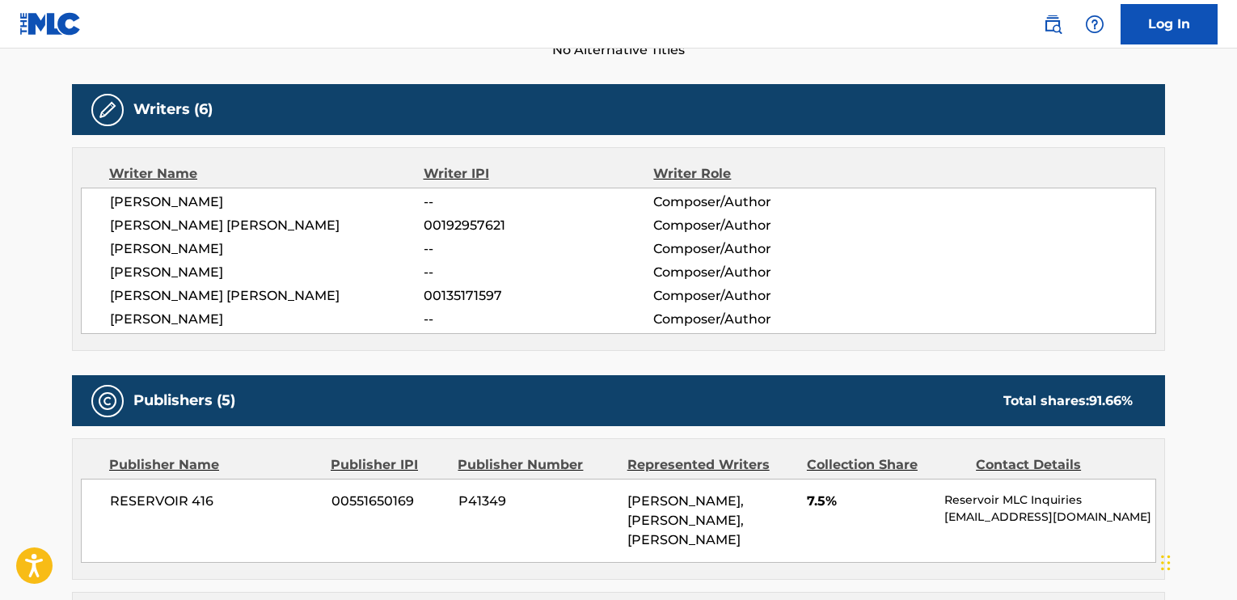
click at [291, 297] on span "[PERSON_NAME] [PERSON_NAME]" at bounding box center [267, 295] width 314 height 19
click at [301, 304] on span "[PERSON_NAME] [PERSON_NAME]" at bounding box center [267, 295] width 314 height 19
drag, startPoint x: 302, startPoint y: 297, endPoint x: 101, endPoint y: 293, distance: 201.3
click at [101, 293] on div "[PERSON_NAME] -- Composer/Author [PERSON_NAME] [PERSON_NAME] 00192957621 Compos…" at bounding box center [618, 261] width 1075 height 146
drag, startPoint x: 101, startPoint y: 293, endPoint x: 126, endPoint y: 292, distance: 25.1
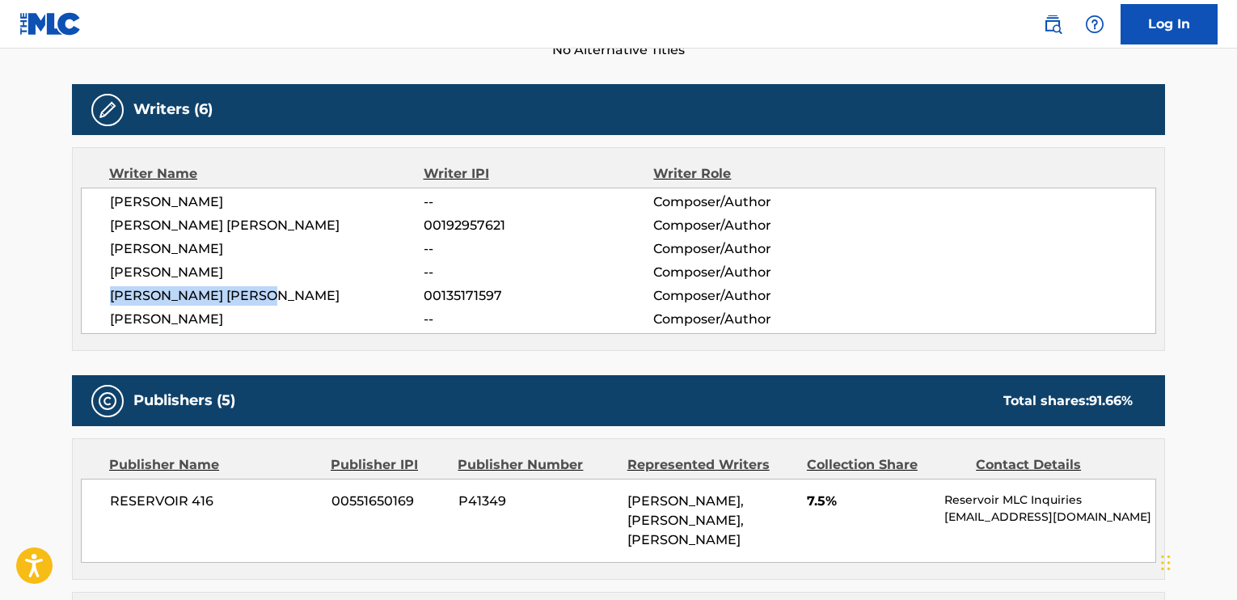
copy span "[PERSON_NAME] [PERSON_NAME]"
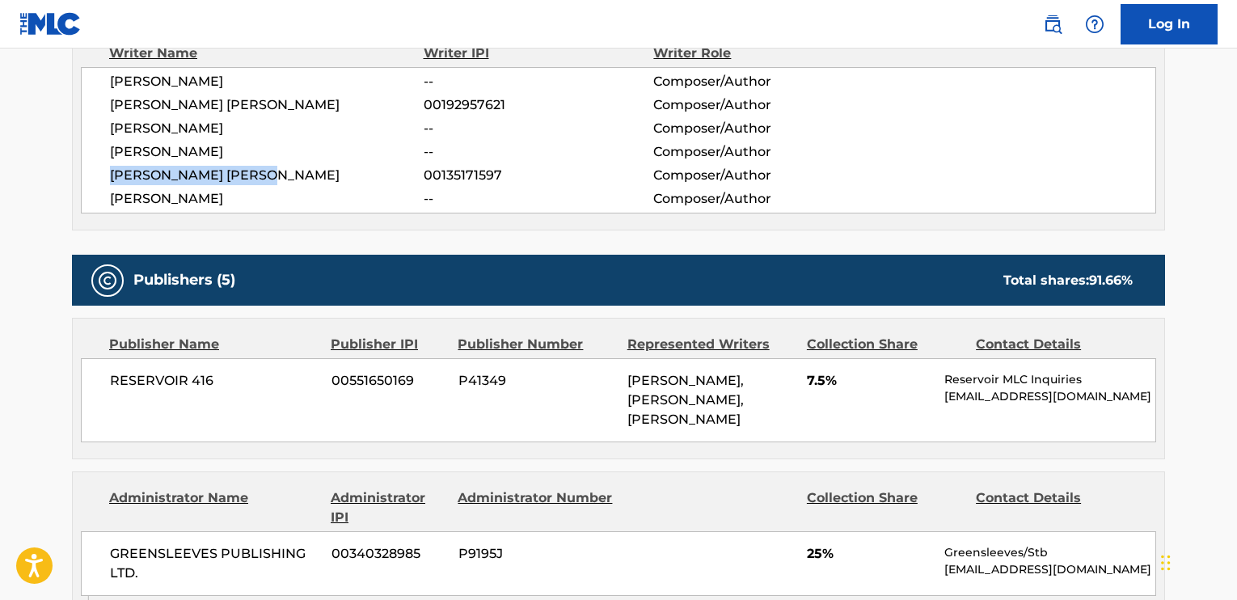
scroll to position [566, 0]
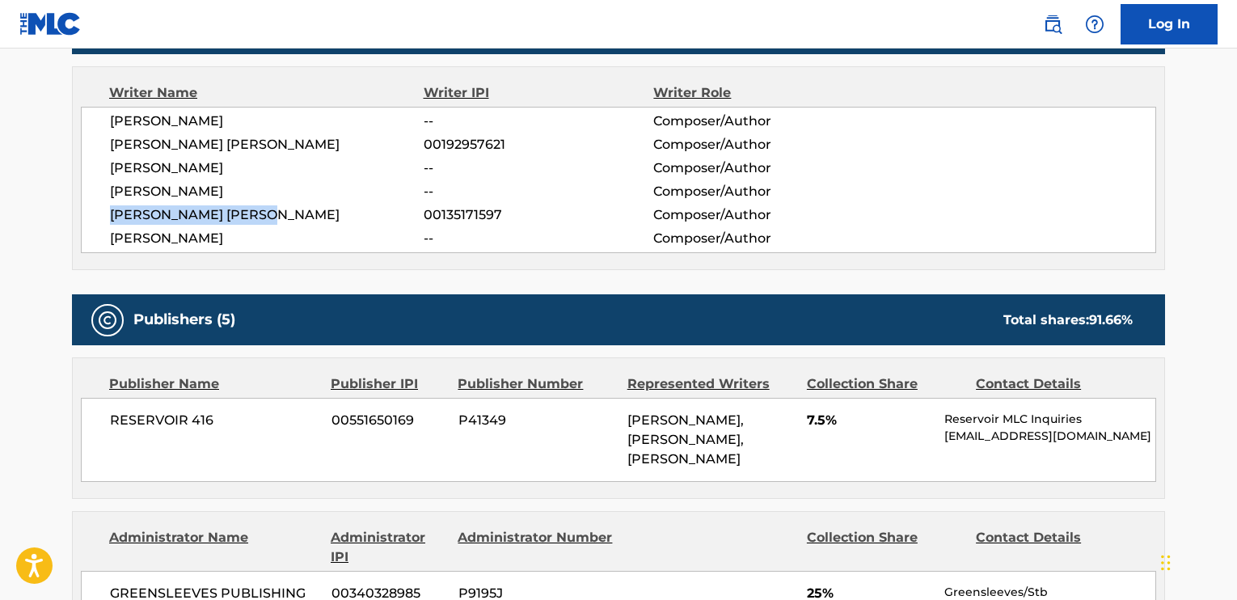
click at [335, 212] on span "[PERSON_NAME] [PERSON_NAME]" at bounding box center [267, 214] width 314 height 19
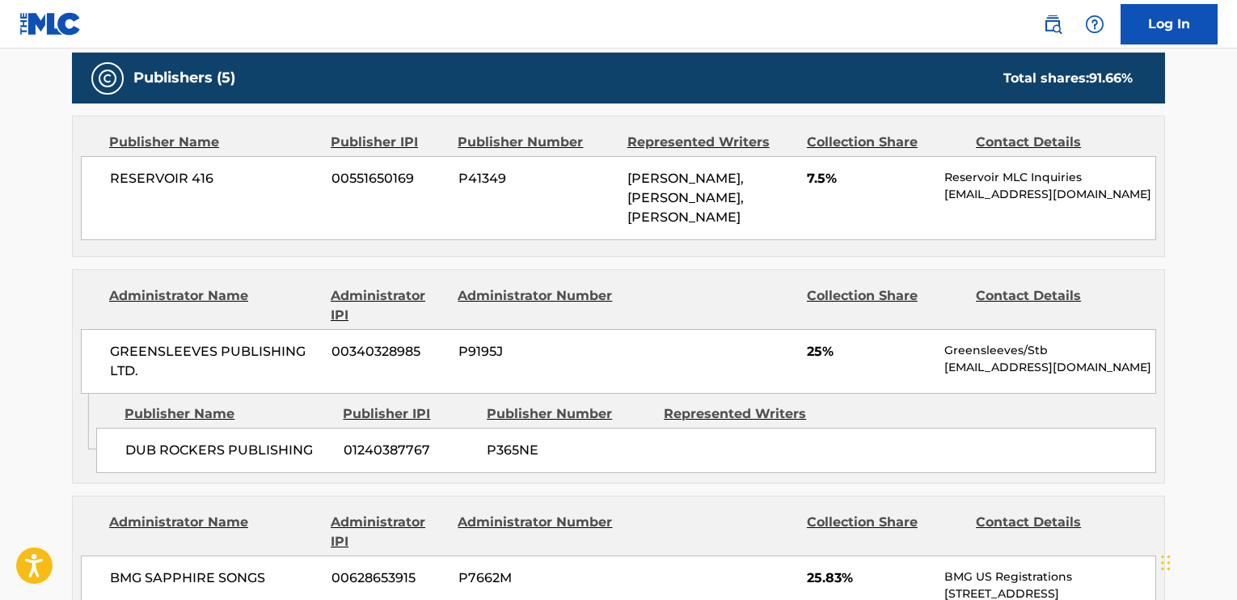
scroll to position [808, 0]
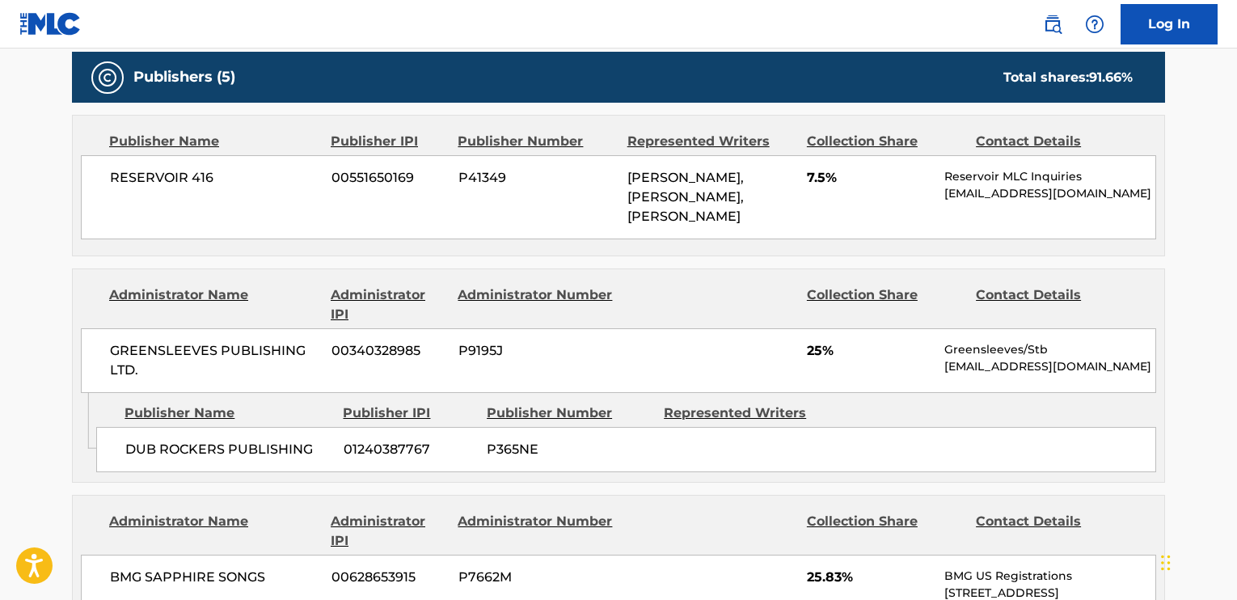
click at [1094, 377] on div "GREENSLEEVES PUBLISHING LTD. 00340328985 P9195J 25% Greensleeves/Stb [EMAIL_ADD…" at bounding box center [618, 360] width 1075 height 65
drag, startPoint x: 1115, startPoint y: 364, endPoint x: 945, endPoint y: 371, distance: 169.9
click at [945, 371] on p "[EMAIL_ADDRESS][DOMAIN_NAME]" at bounding box center [1049, 366] width 211 height 17
copy p "[EMAIL_ADDRESS][DOMAIN_NAME]"
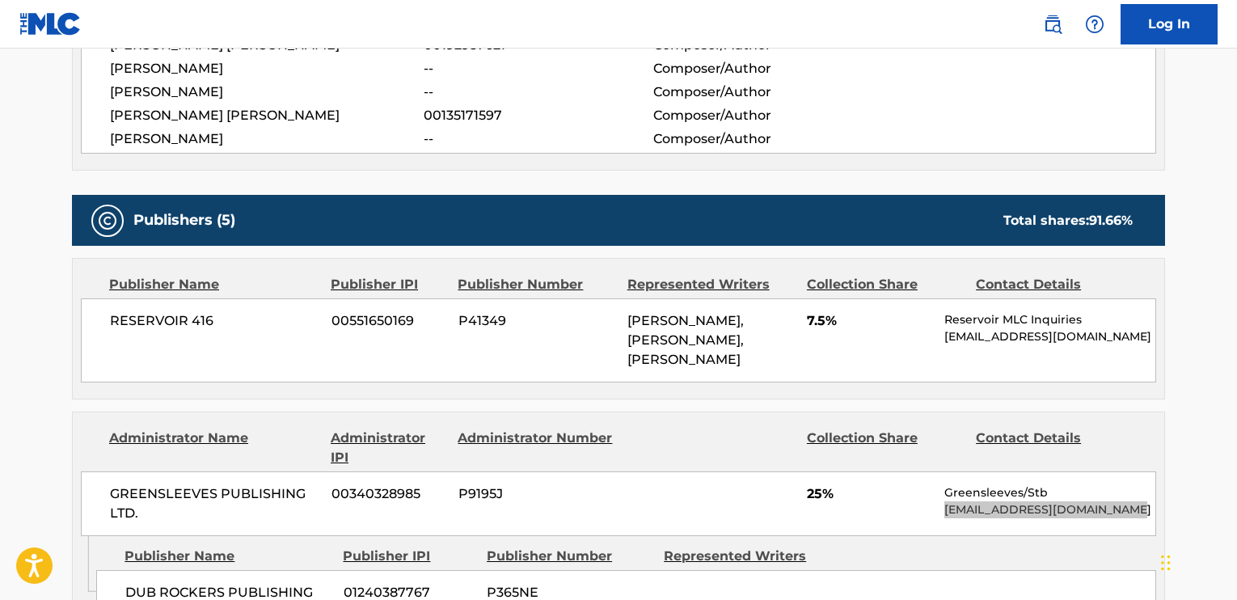
scroll to position [647, 0]
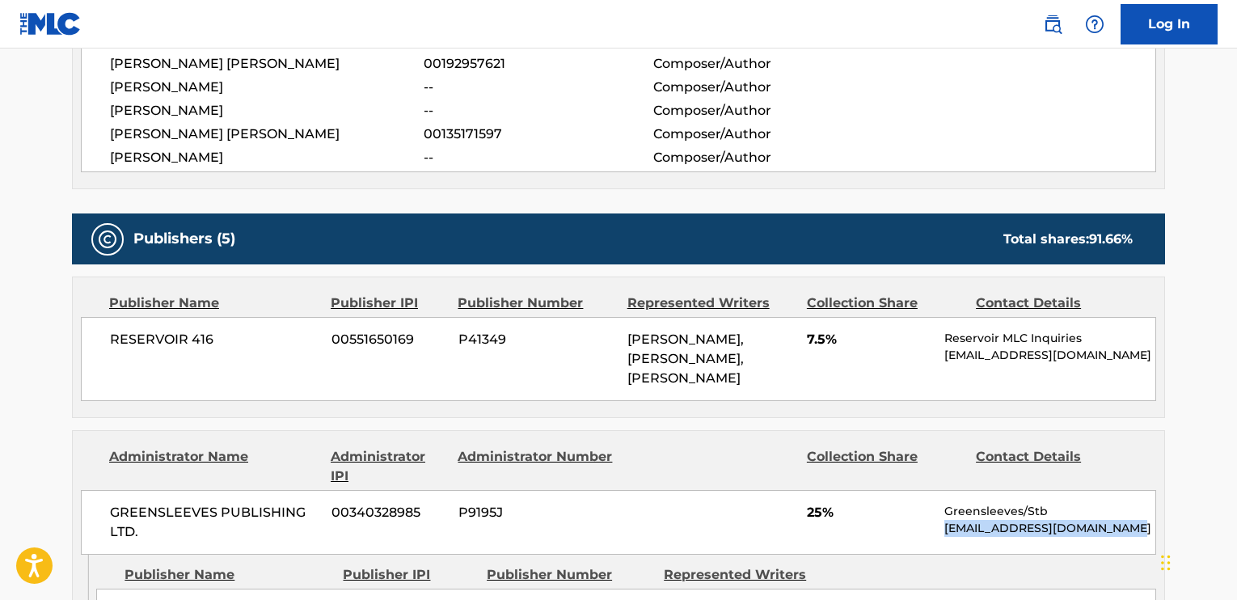
click at [401, 387] on div "RESERVOIR 416 00551650169 P41349 [PERSON_NAME], [PERSON_NAME], [PERSON_NAME] 7.…" at bounding box center [618, 359] width 1075 height 84
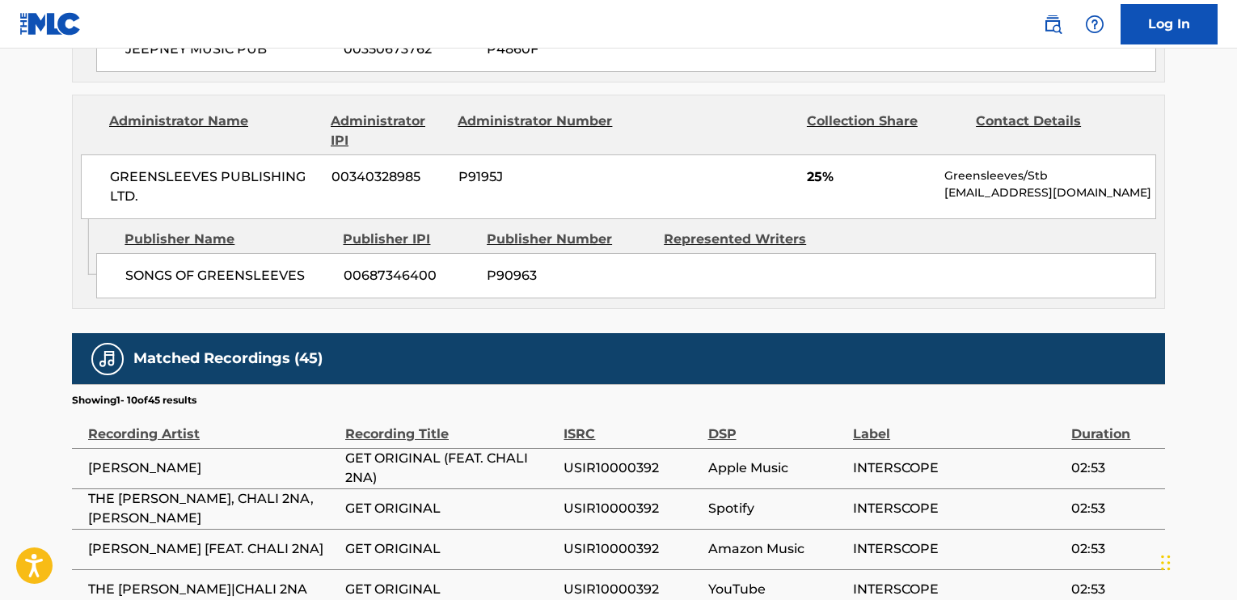
scroll to position [1859, 0]
